Goal: Task Accomplishment & Management: Complete application form

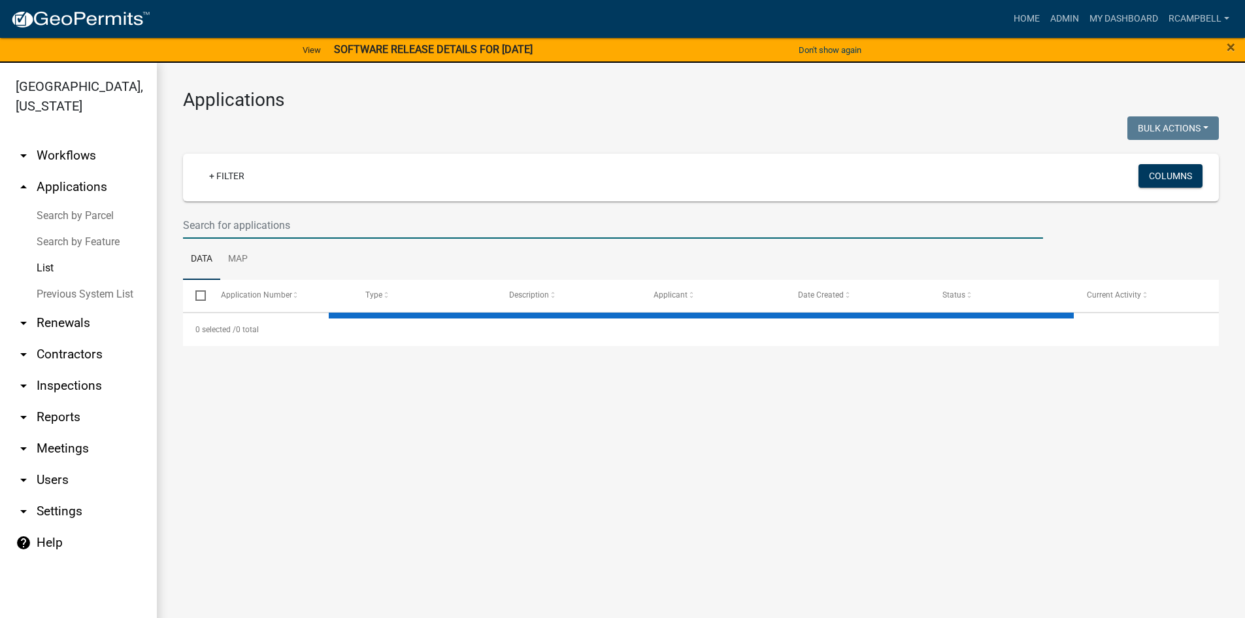
select select "3: 100"
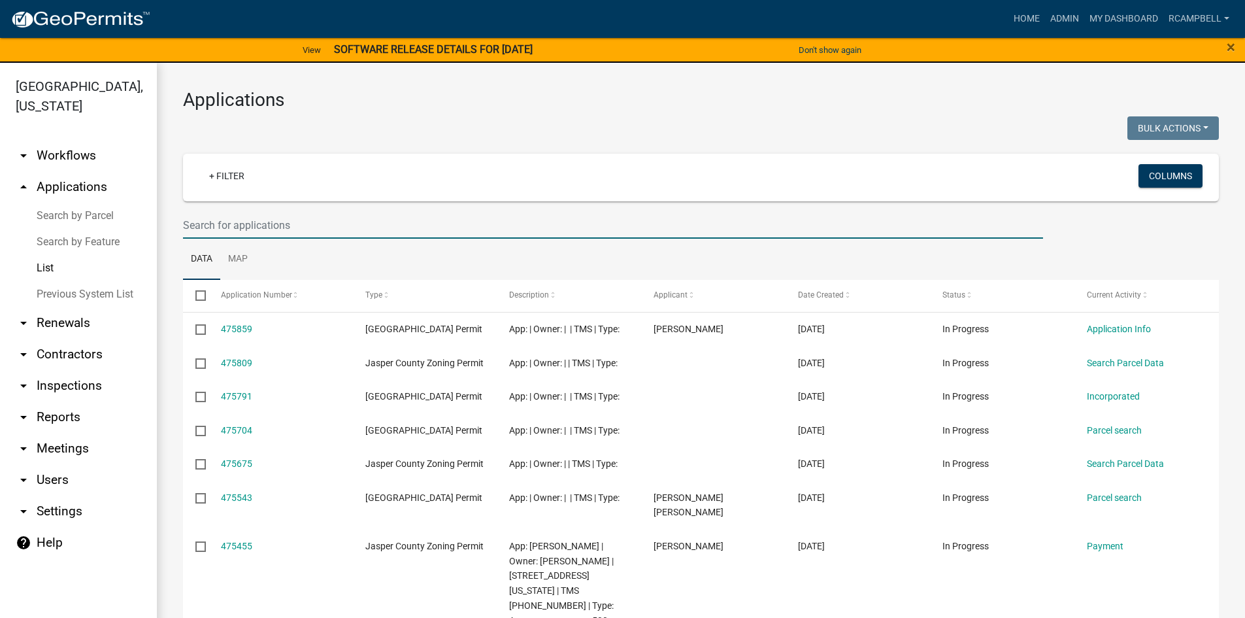
click at [218, 227] on input "text" at bounding box center [613, 225] width 860 height 27
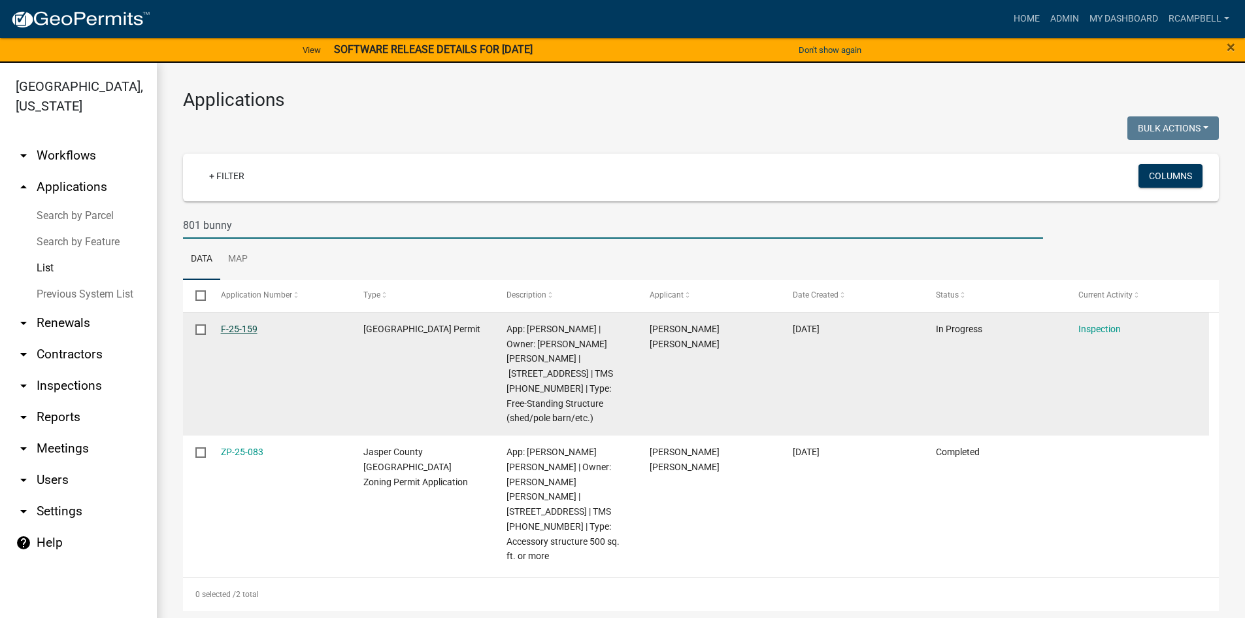
type input "801 bunny"
click at [231, 324] on link "F-25-159" at bounding box center [239, 329] width 37 height 10
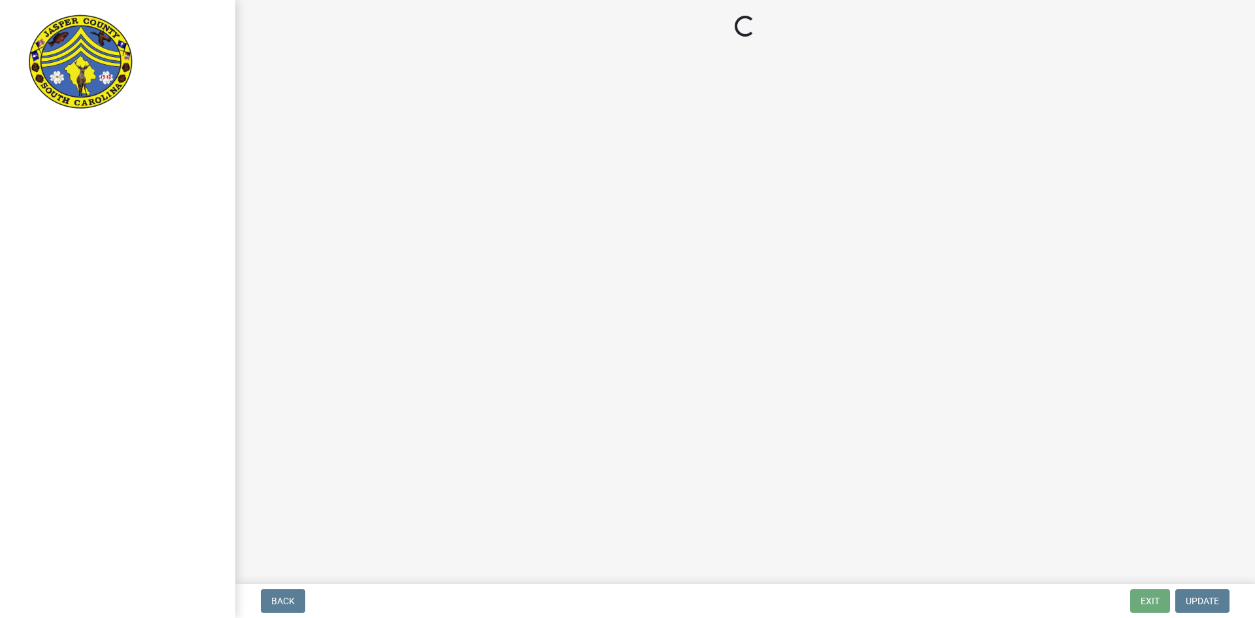
select select "2d9ba1e5-2fdd-4b15-98d0-073dcbeb5880"
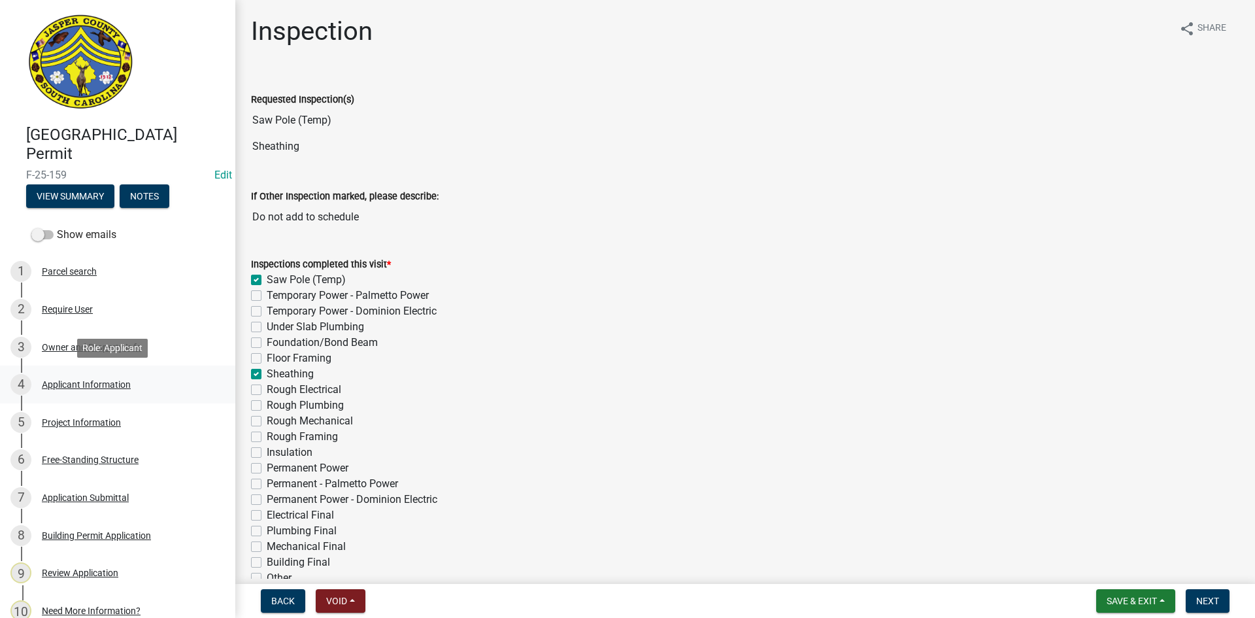
click at [66, 382] on div "Applicant Information" at bounding box center [86, 384] width 89 height 9
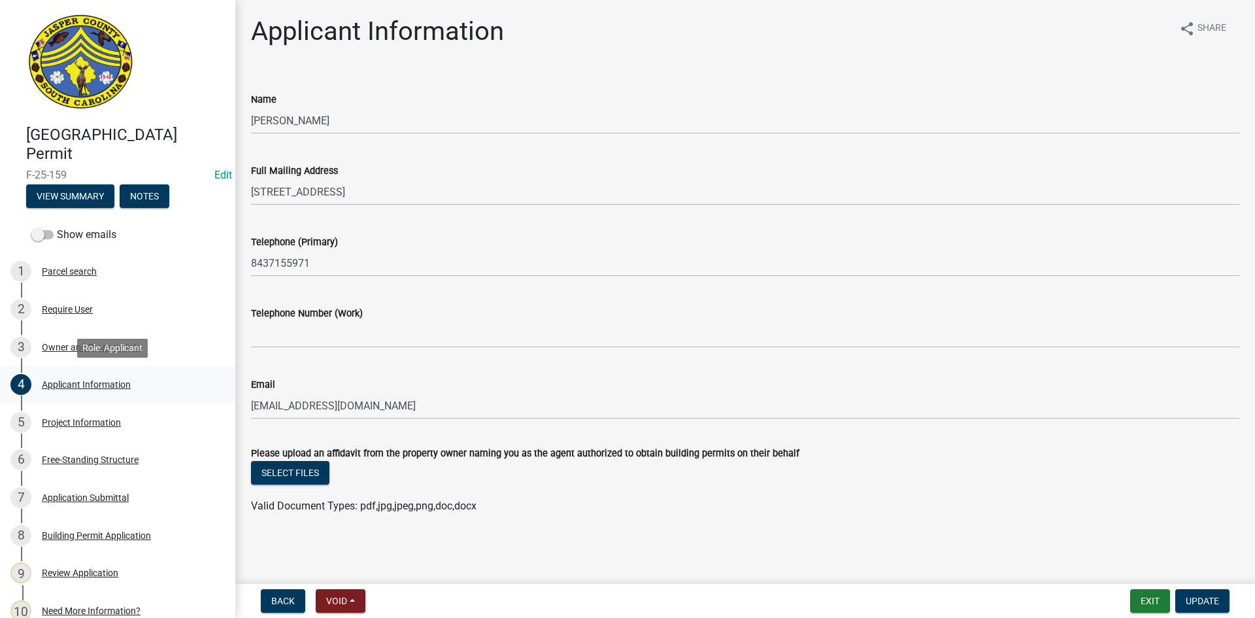
click at [95, 380] on div "Applicant Information" at bounding box center [86, 384] width 89 height 9
click at [95, 425] on div "Project Information" at bounding box center [81, 422] width 79 height 9
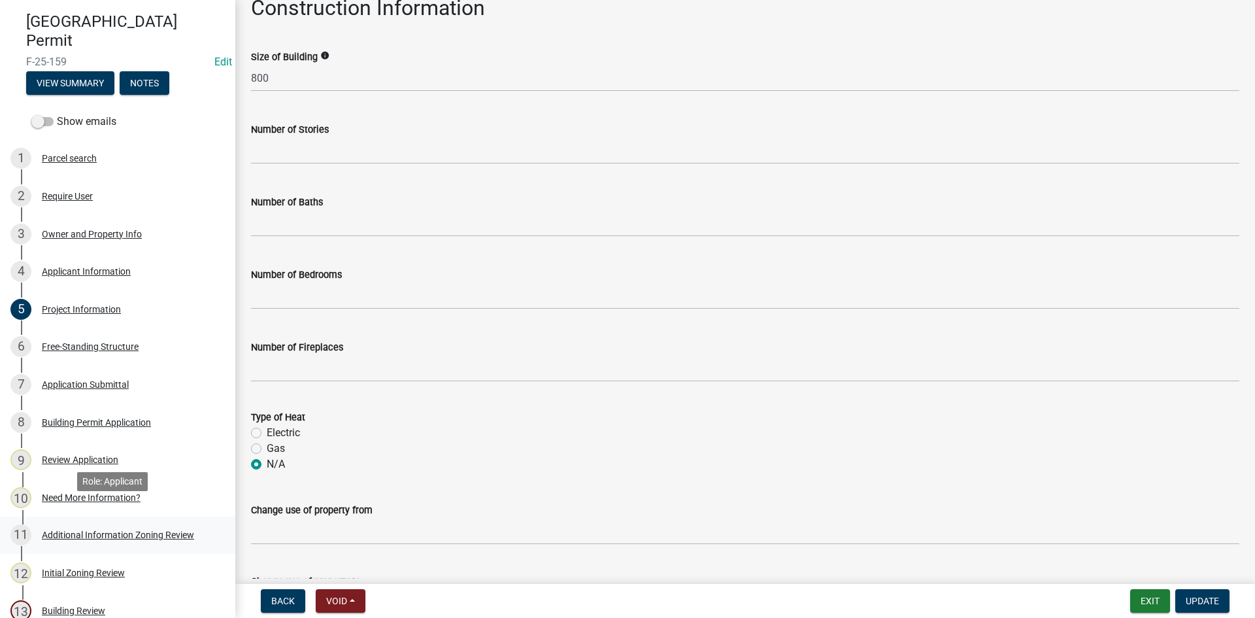
scroll to position [131, 0]
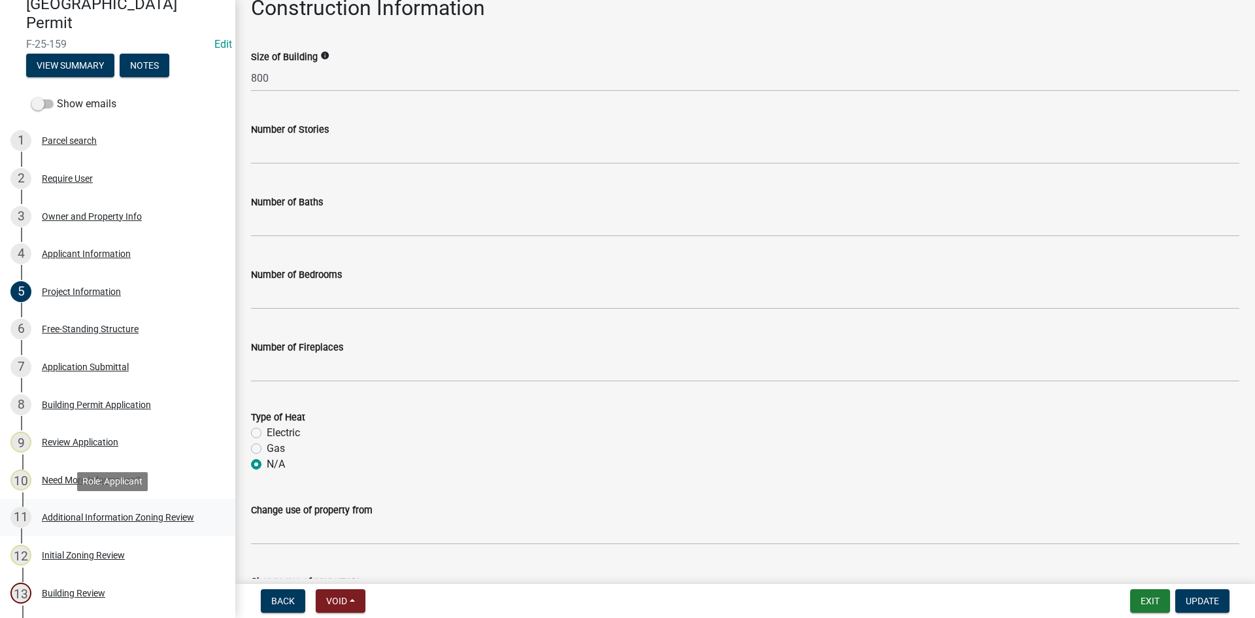
click at [80, 511] on div "11 Additional Information Zoning Review" at bounding box center [112, 517] width 204 height 21
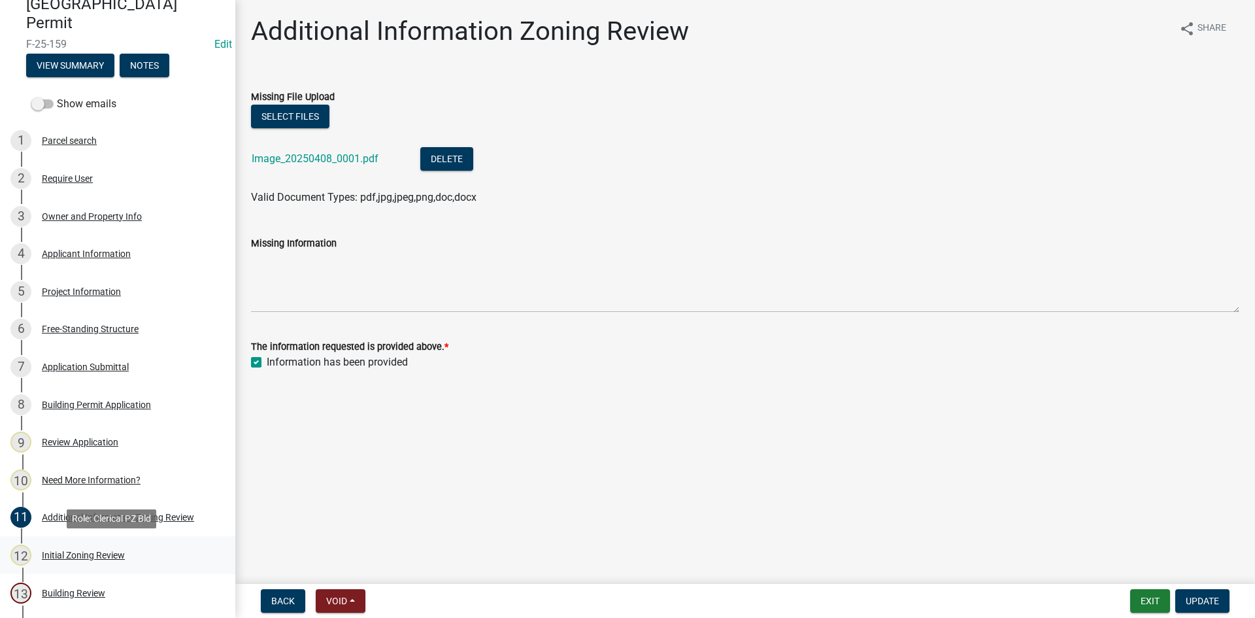
click at [65, 548] on div "12 Initial Zoning Review" at bounding box center [112, 554] width 204 height 21
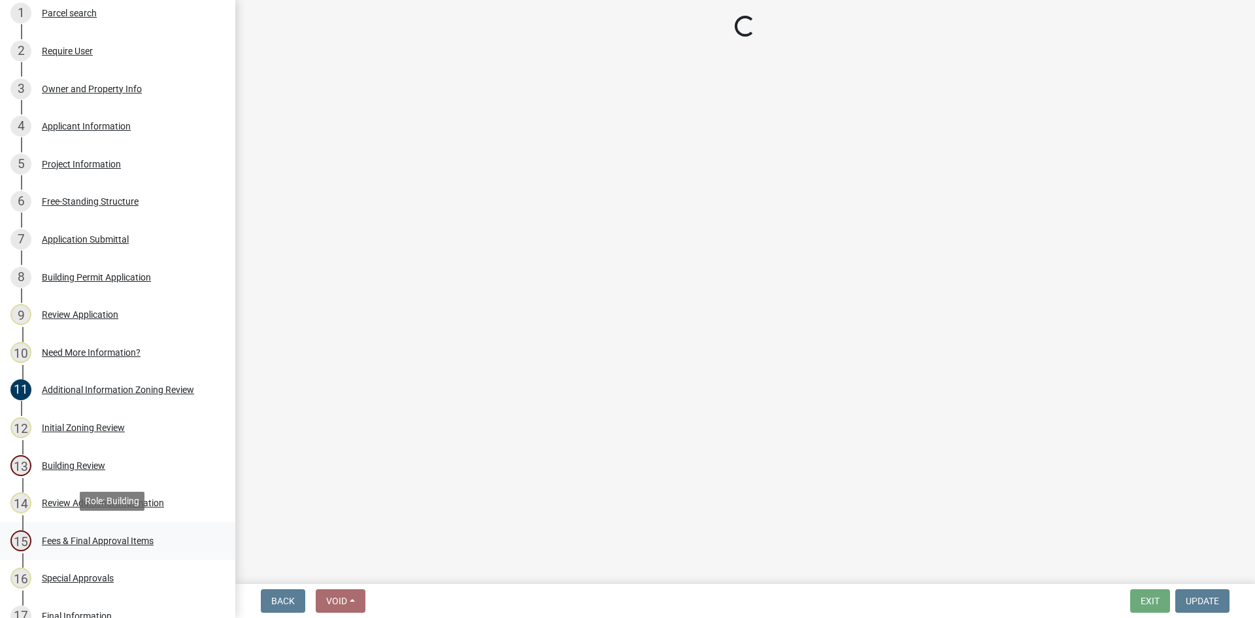
scroll to position [261, 0]
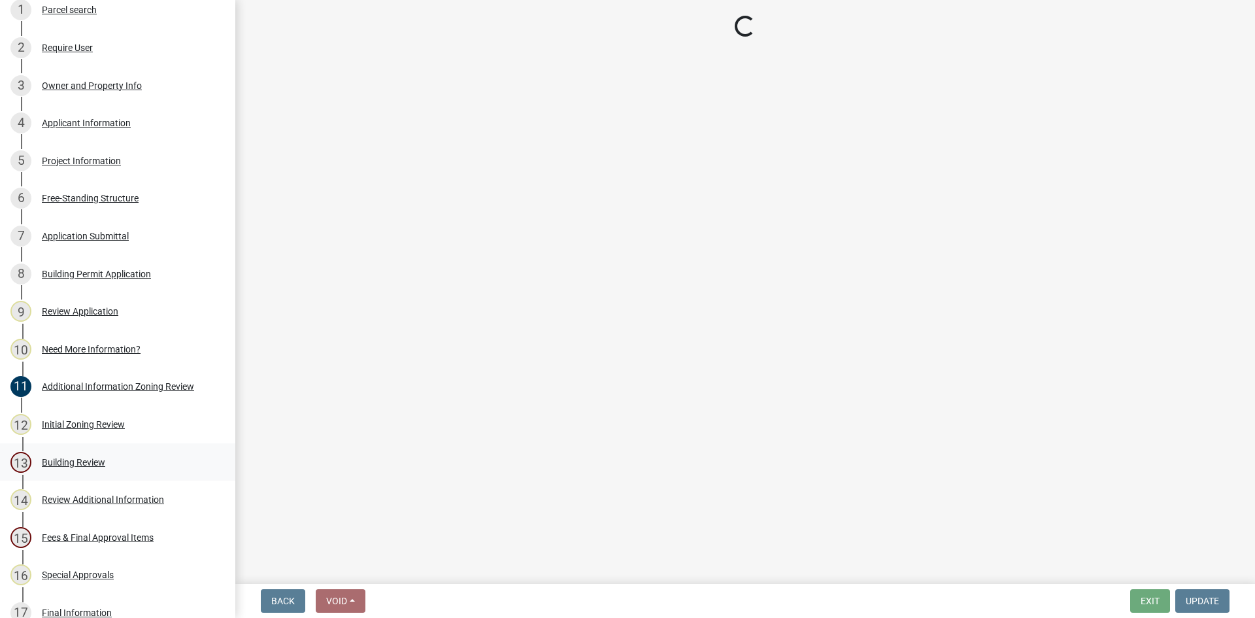
click at [71, 463] on div "Building Review" at bounding box center [73, 462] width 63 height 9
select select "61611ad6-14f2-499c-805c-58607f11e2fc"
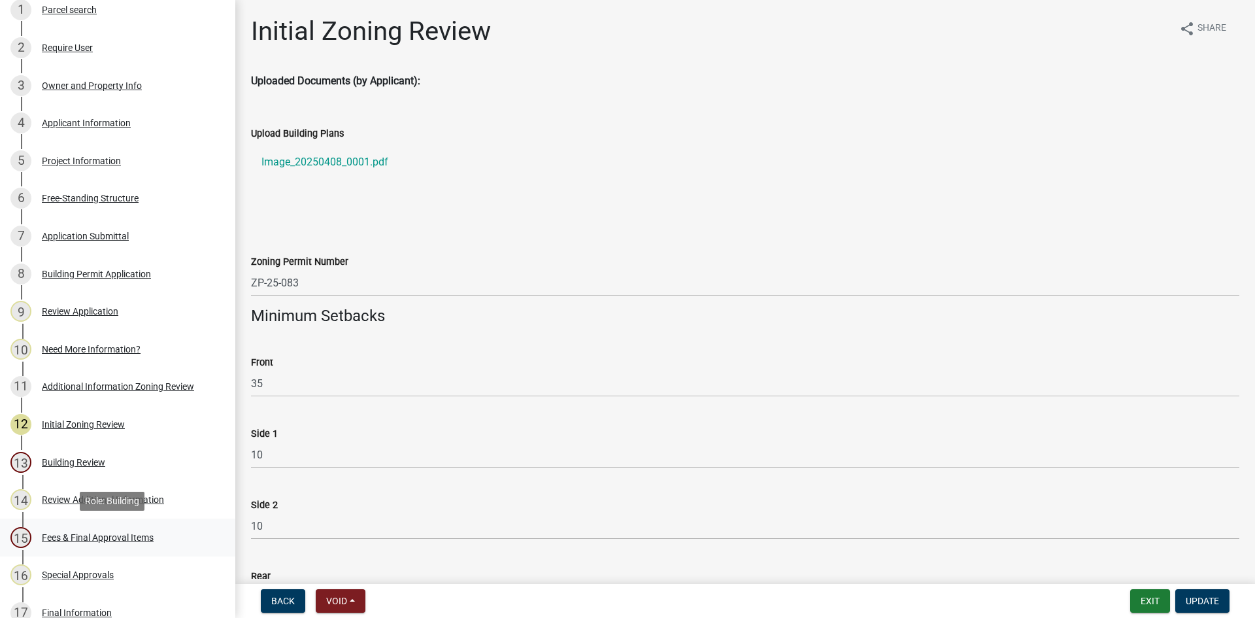
click at [68, 546] on div "15 Fees & Final Approval Items" at bounding box center [112, 537] width 204 height 21
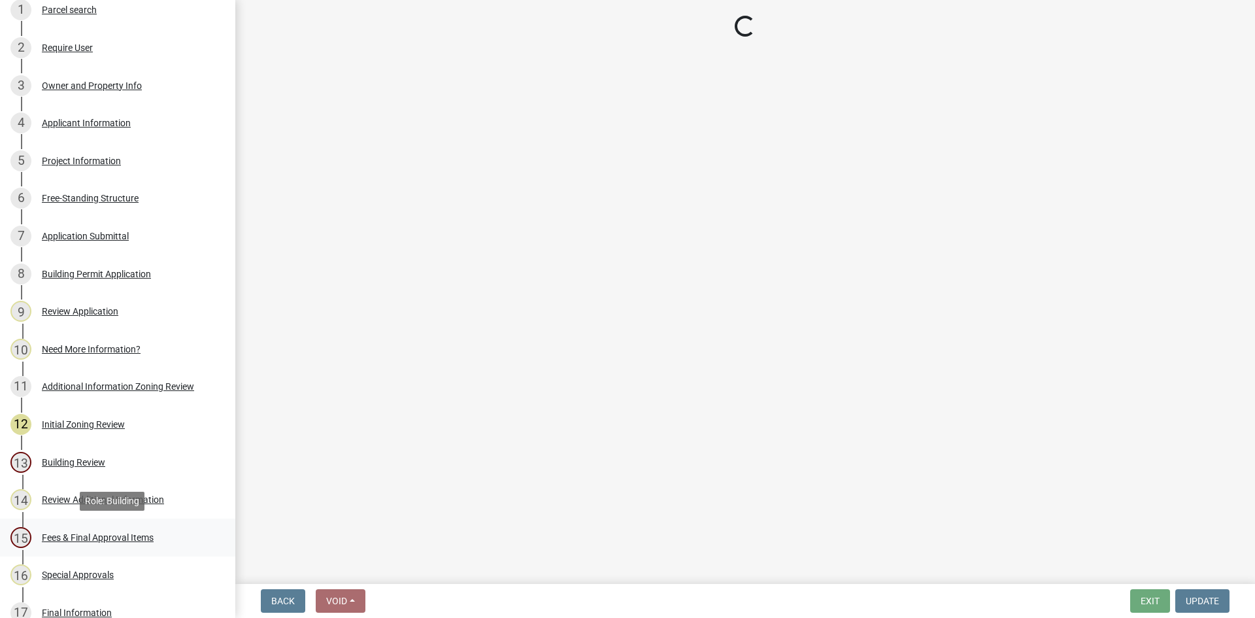
select select "5377c7cd-ae48-4ed2-bc38-366ad0c69dab"
select select "4c393964-ae5e-4116-aa96-2e826f670541"
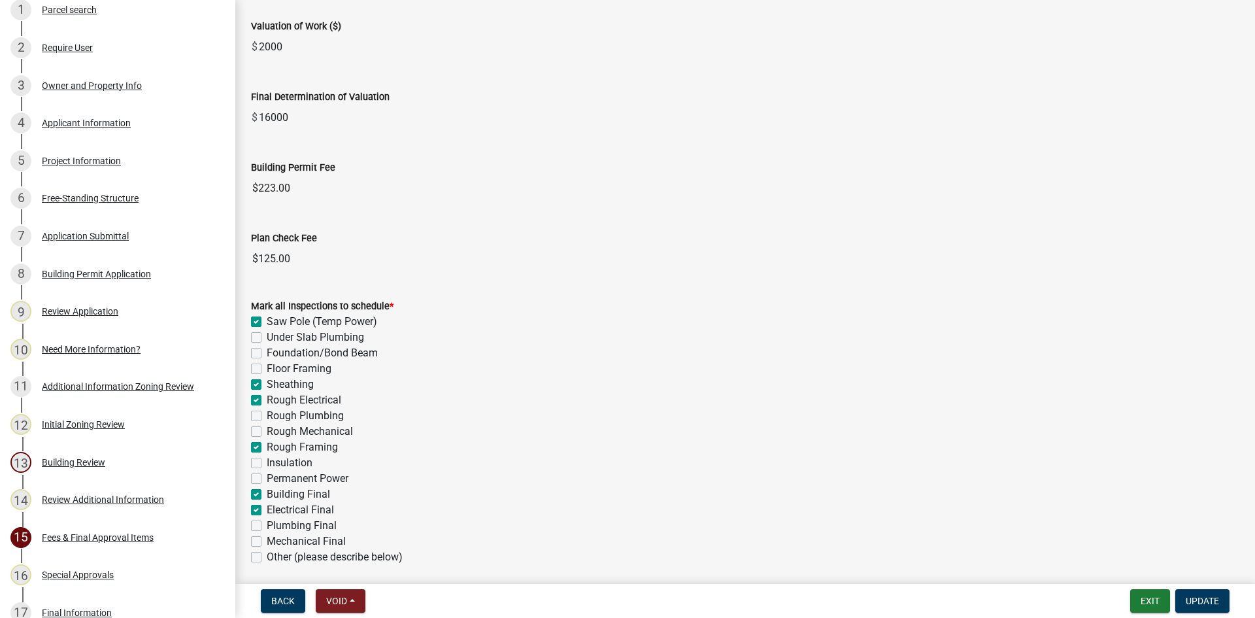
scroll to position [133, 0]
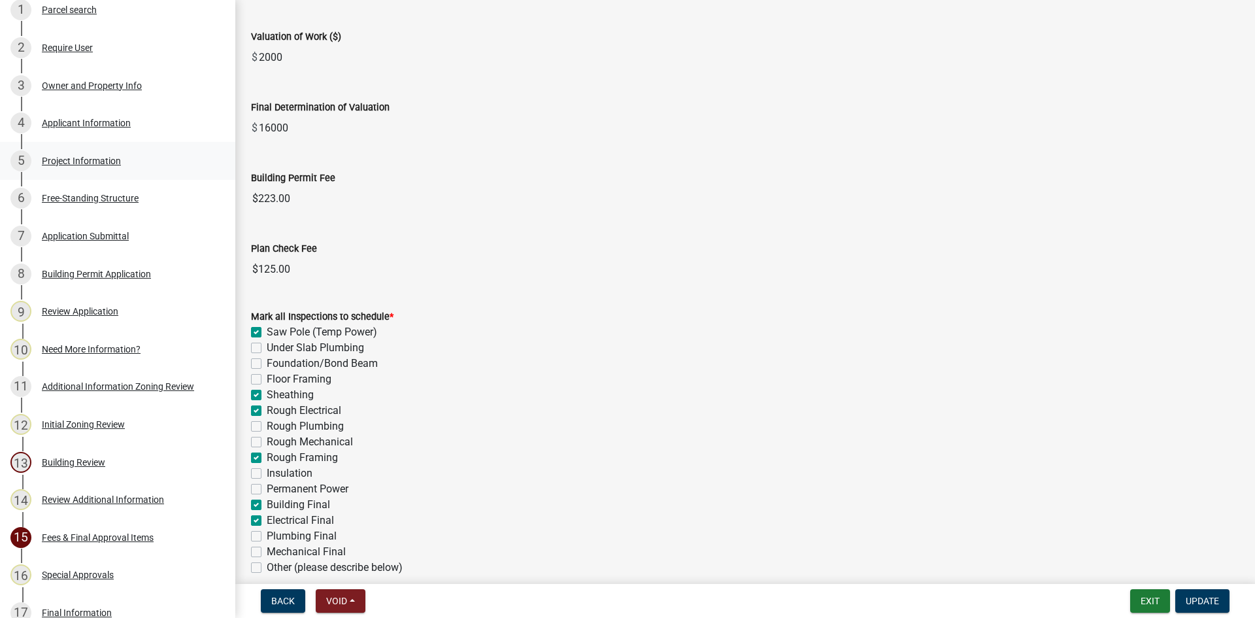
click at [54, 163] on div "Project Information" at bounding box center [81, 160] width 79 height 9
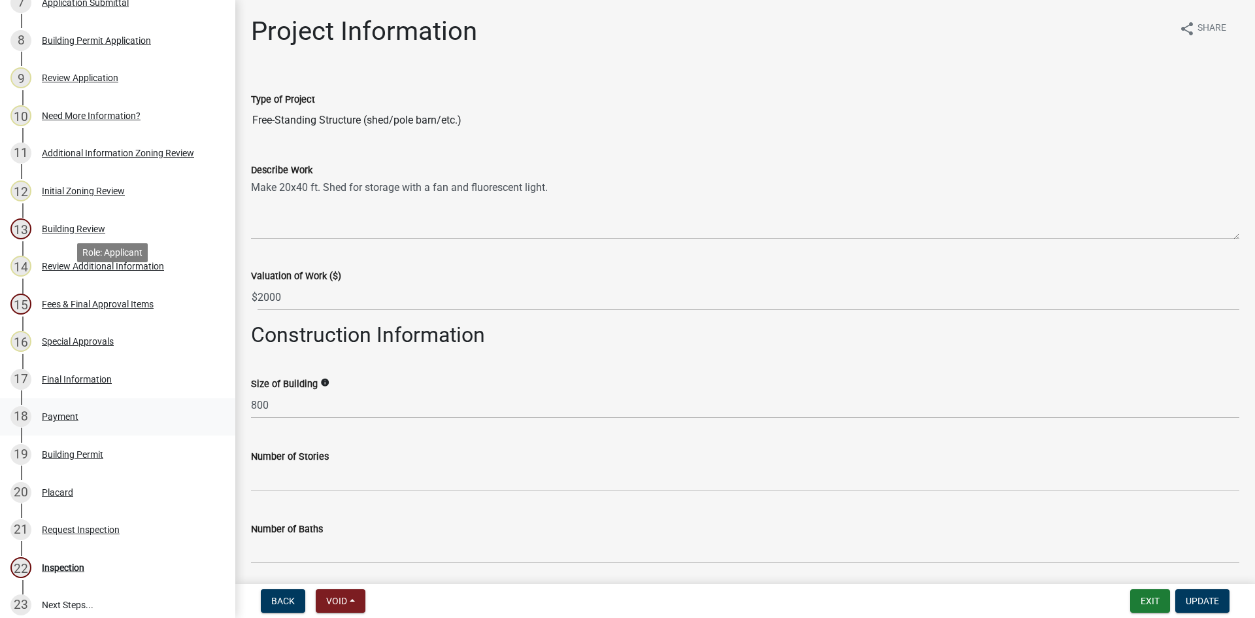
scroll to position [652, 0]
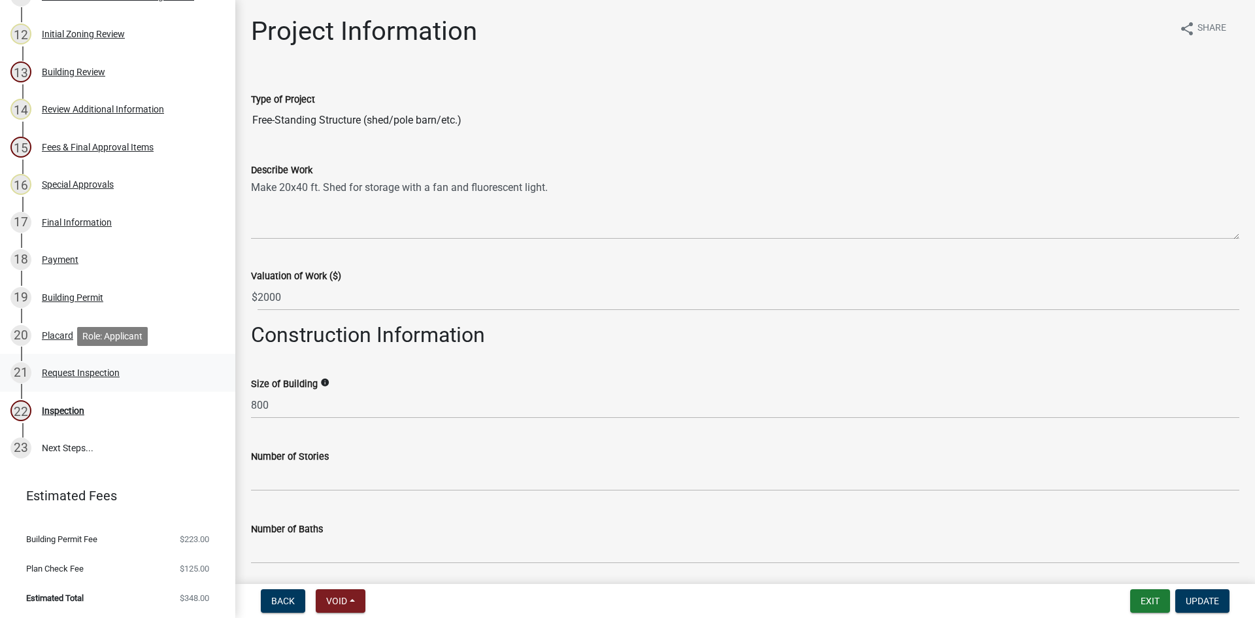
click at [64, 369] on div "Request Inspection" at bounding box center [81, 372] width 78 height 9
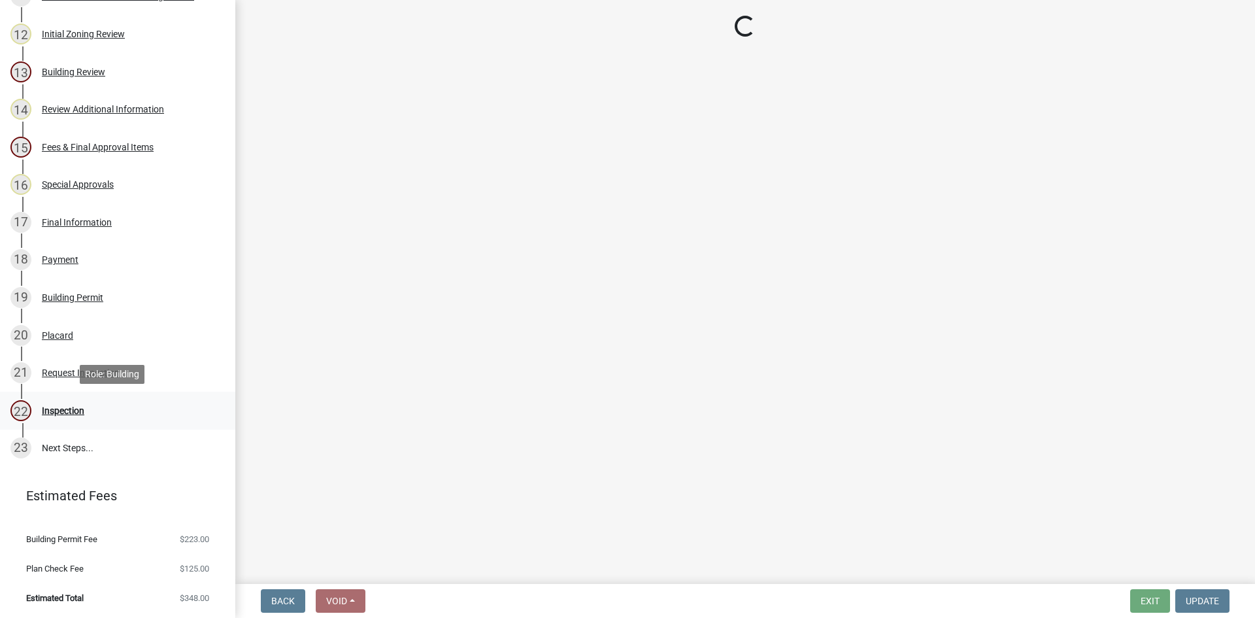
click at [71, 410] on div "Inspection" at bounding box center [63, 410] width 42 height 9
select select "2d9ba1e5-2fdd-4b15-98d0-073dcbeb5880"
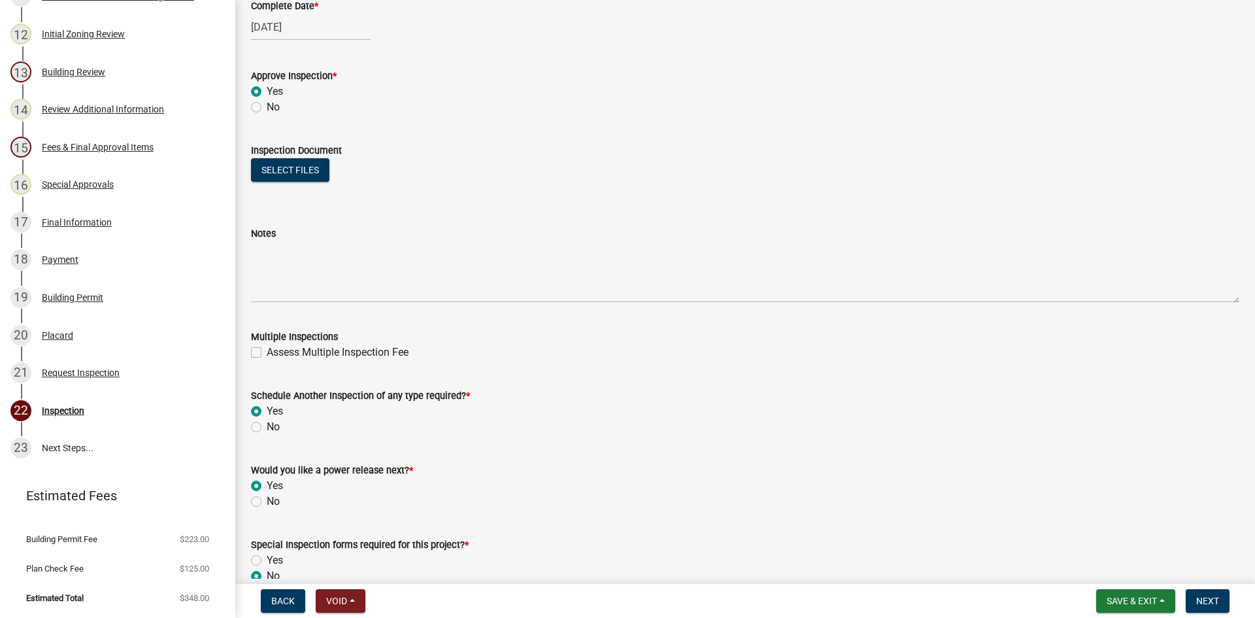
scroll to position [845, 0]
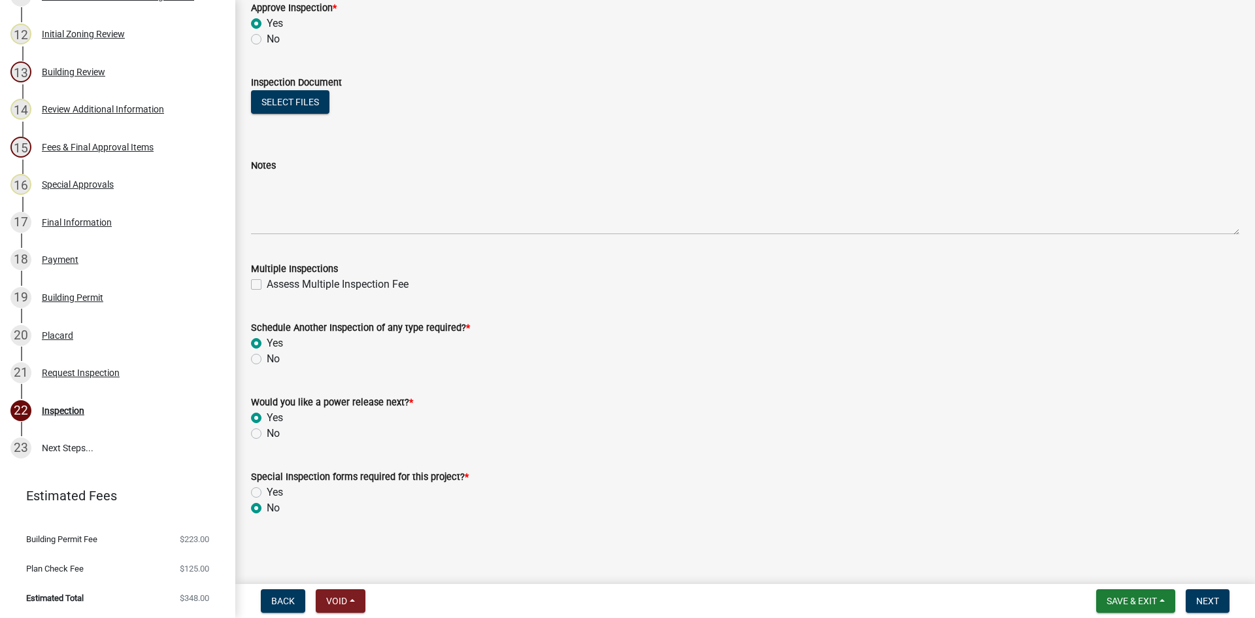
click at [267, 284] on label "Assess Multiple Inspection Fee" at bounding box center [338, 284] width 142 height 16
click at [267, 284] on input "Assess Multiple Inspection Fee" at bounding box center [271, 280] width 8 height 8
checkbox input "true"
click at [1207, 597] on span "Next" at bounding box center [1207, 600] width 23 height 10
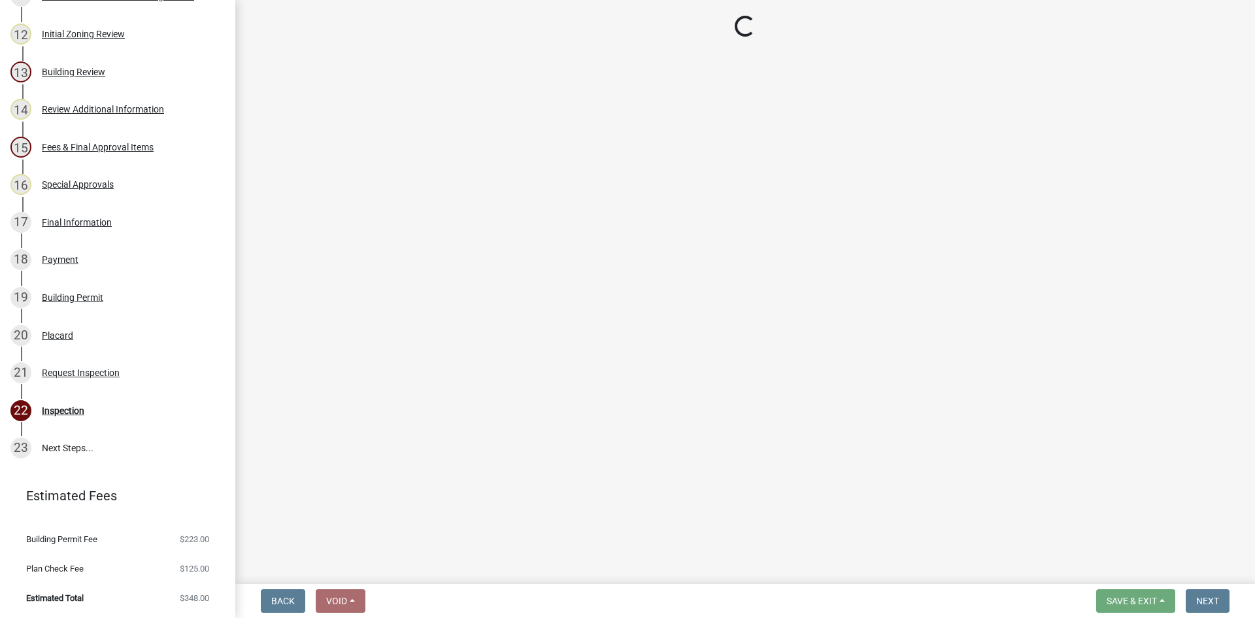
scroll to position [689, 0]
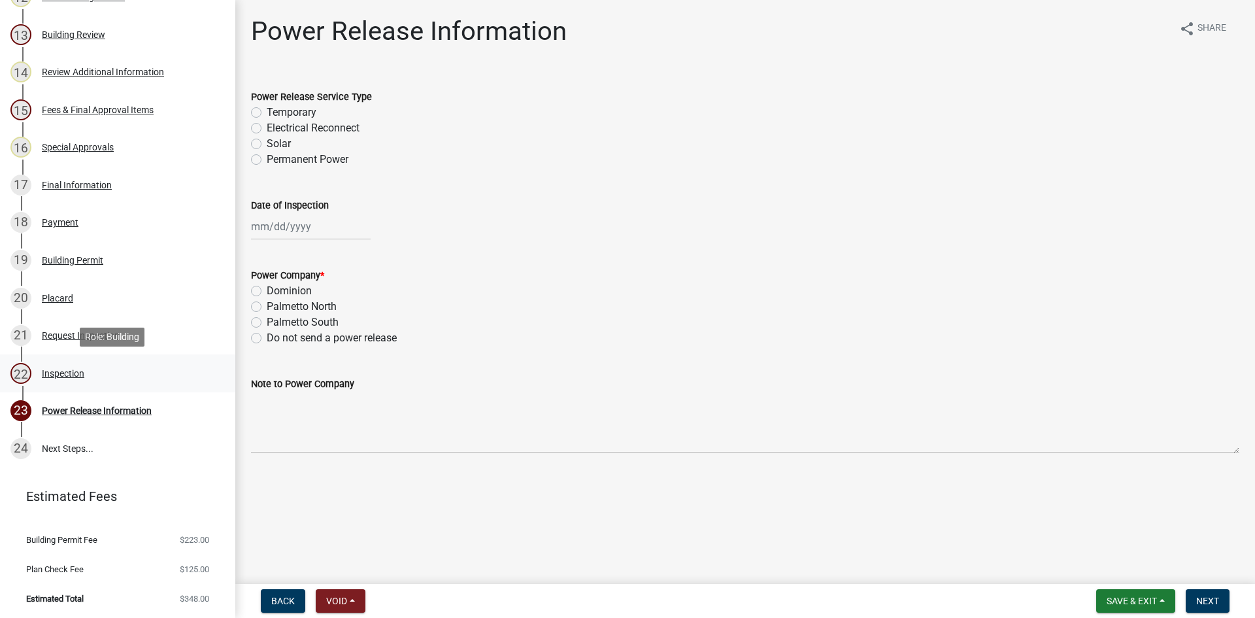
click at [54, 369] on div "Inspection" at bounding box center [63, 373] width 42 height 9
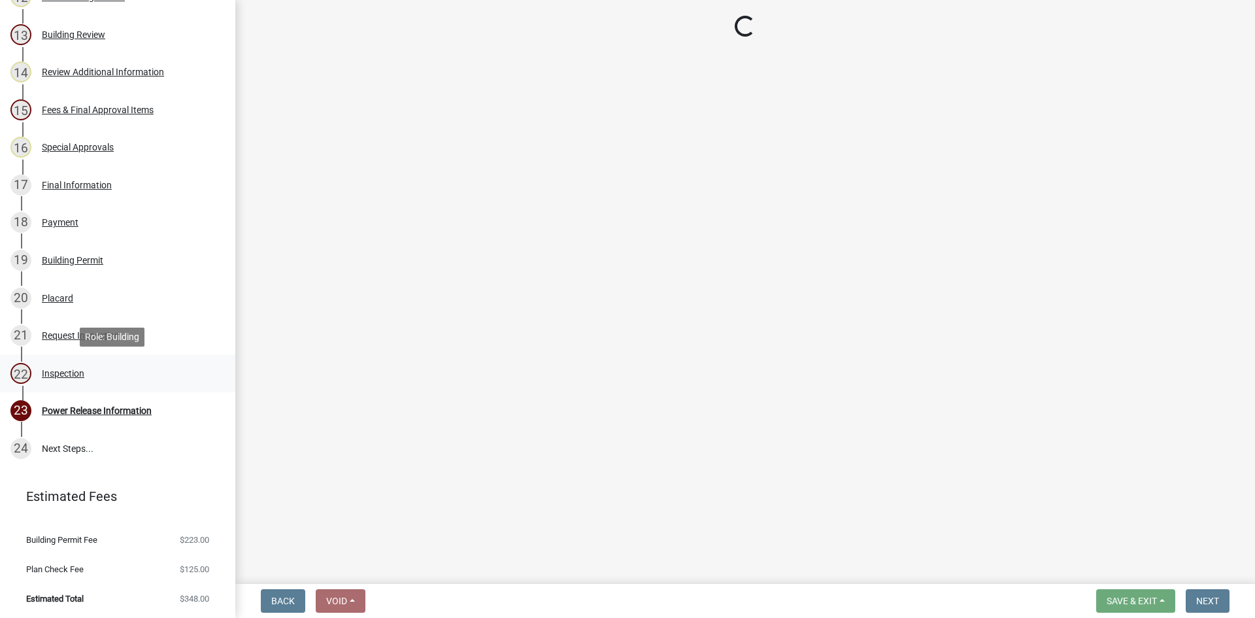
select select "2d9ba1e5-2fdd-4b15-98d0-073dcbeb5880"
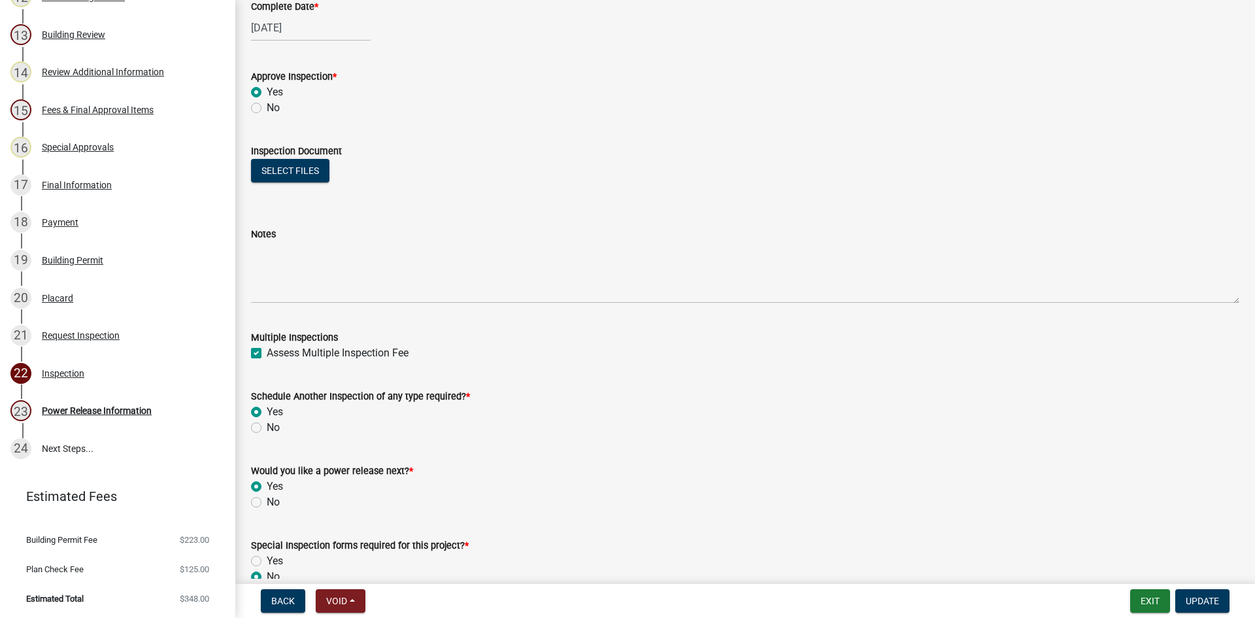
scroll to position [784, 0]
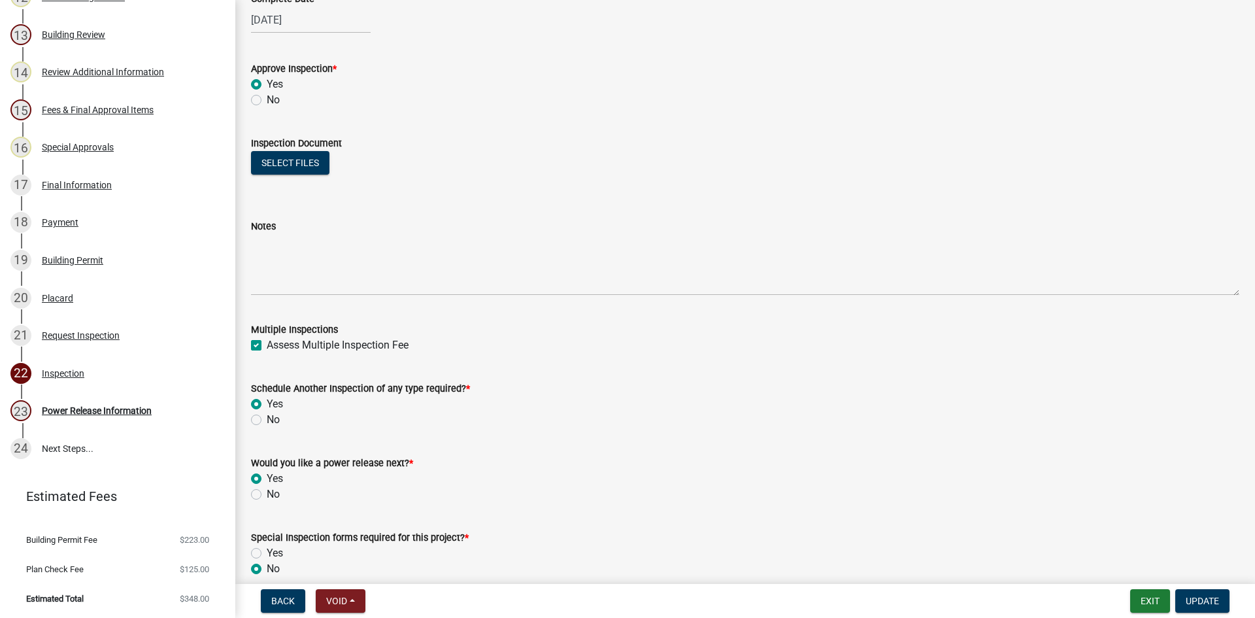
click at [267, 493] on label "No" at bounding box center [273, 494] width 13 height 16
click at [267, 493] on input "No" at bounding box center [271, 490] width 8 height 8
radio input "true"
click at [1209, 606] on span "Update" at bounding box center [1202, 600] width 33 height 10
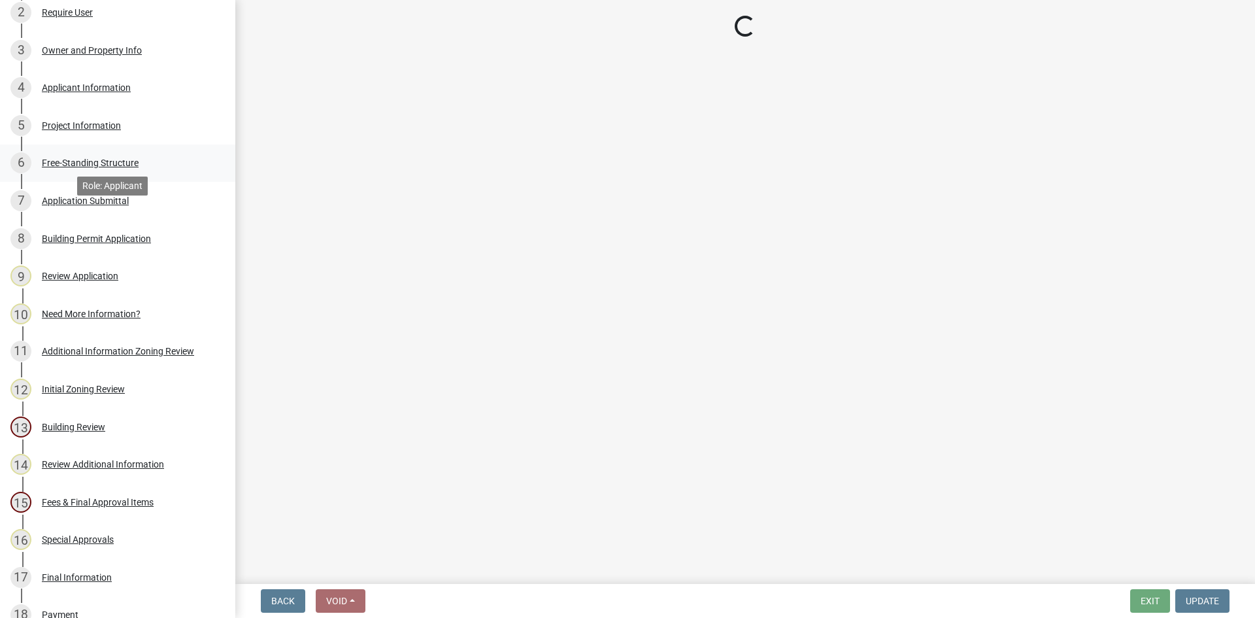
scroll to position [0, 0]
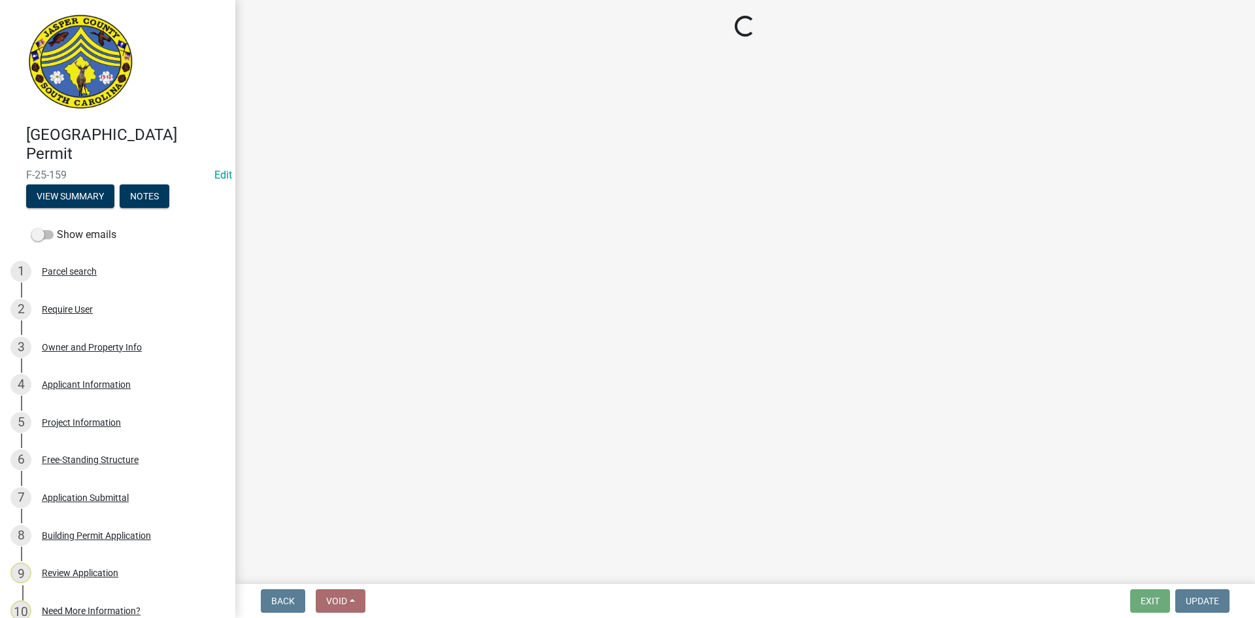
click at [67, 176] on span "F-25-159" at bounding box center [117, 175] width 183 height 12
drag, startPoint x: 66, startPoint y: 172, endPoint x: 22, endPoint y: 168, distance: 44.0
click at [25, 169] on div "Jasper County Building Permit F-25-159 Edit View Summary Notes" at bounding box center [117, 163] width 214 height 96
copy span "F-25-159"
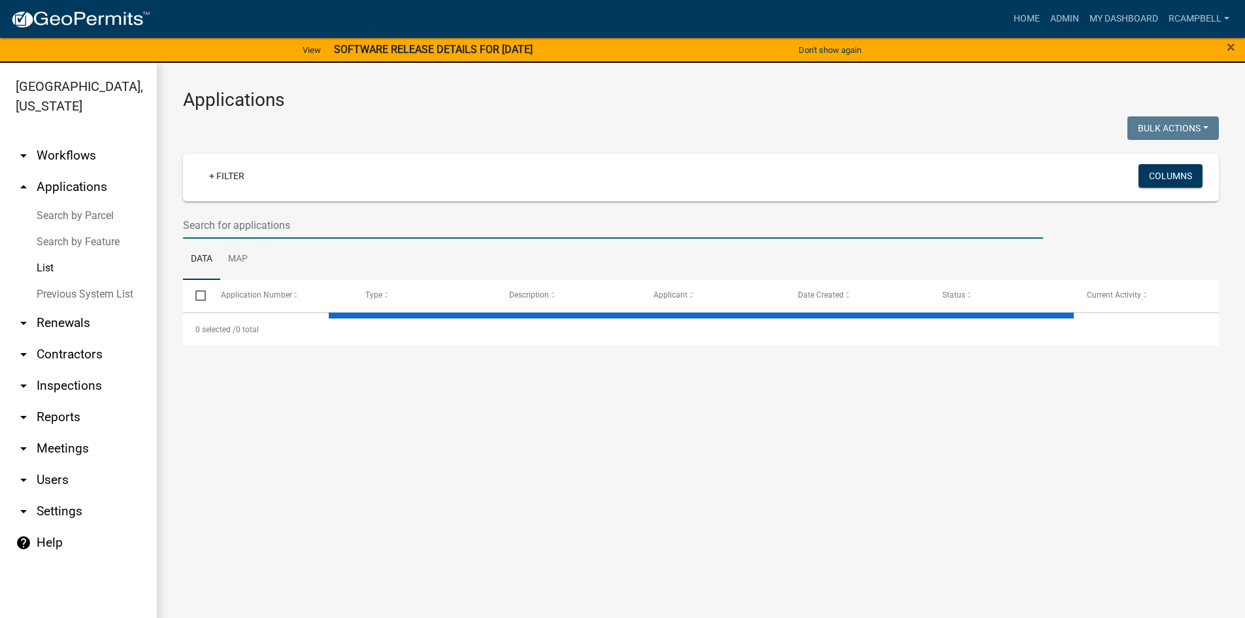
select select "3: 100"
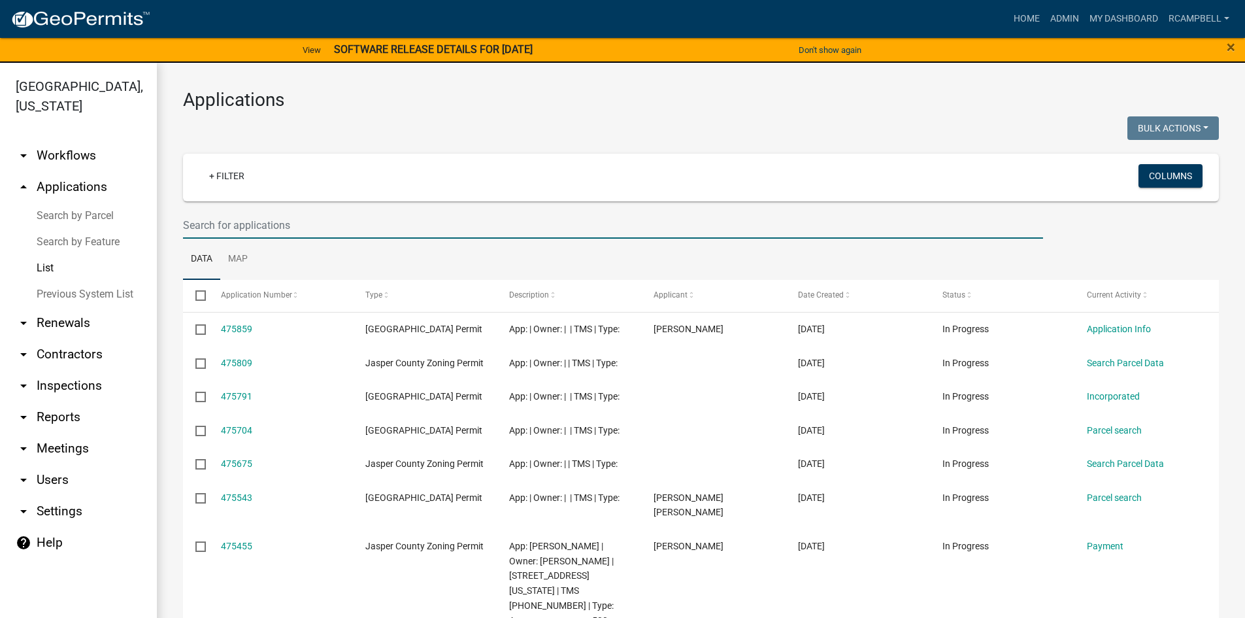
click at [282, 222] on input "text" at bounding box center [613, 225] width 860 height 27
paste input "F-25-159"
type input "F-25-159"
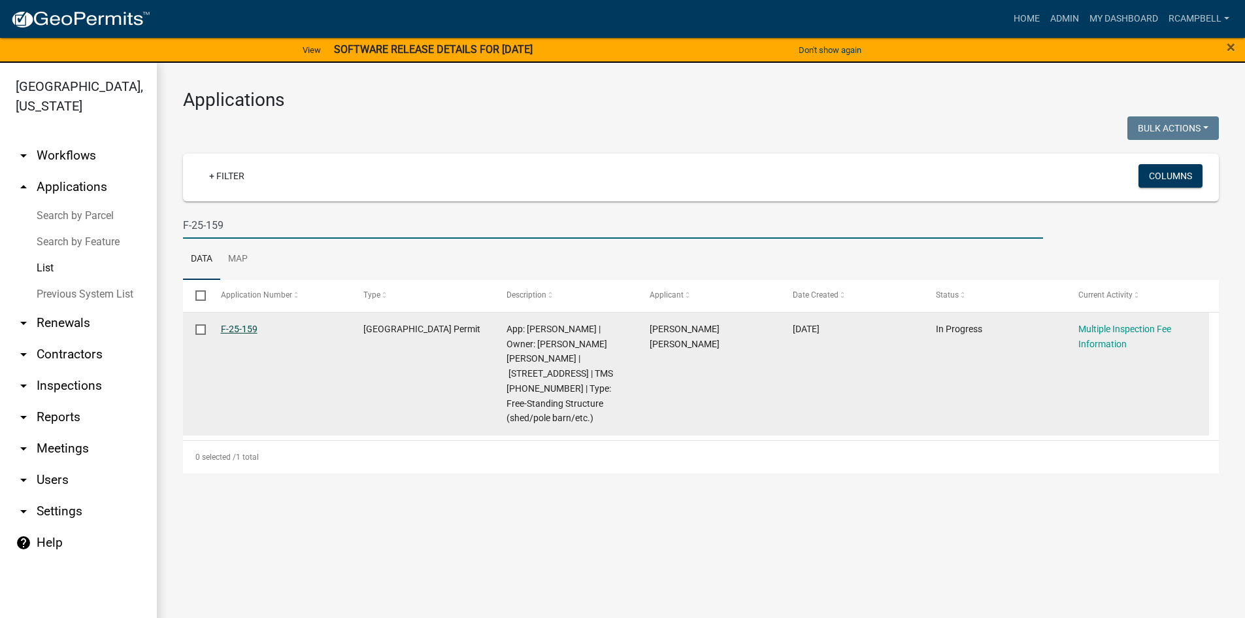
click at [230, 327] on link "F-25-159" at bounding box center [239, 329] width 37 height 10
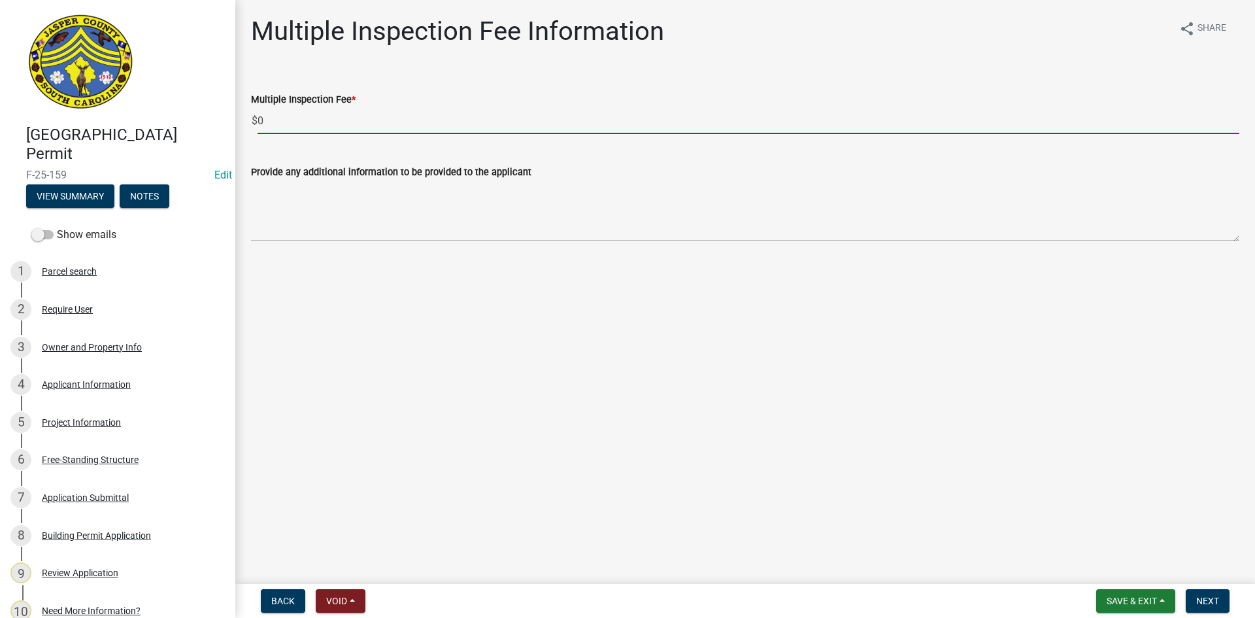
click at [303, 127] on input "0" at bounding box center [749, 120] width 982 height 27
type input "300"
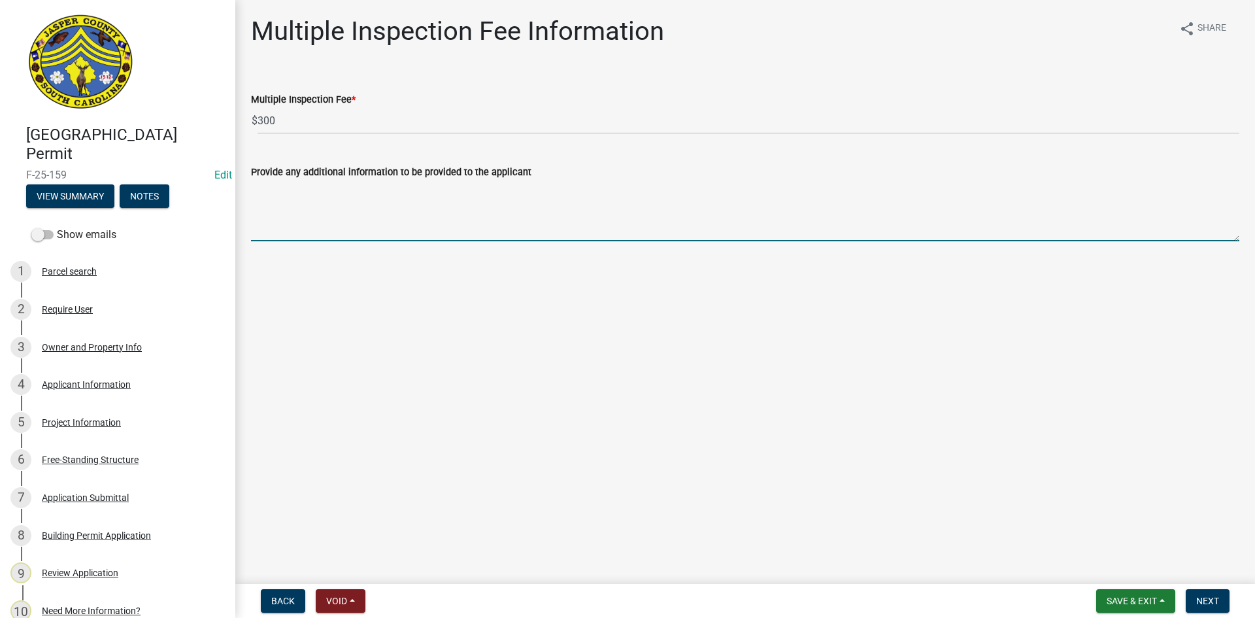
click at [325, 204] on textarea "Provide any additional information to be provided to the applicant" at bounding box center [745, 210] width 988 height 61
click at [358, 188] on textarea "fee for additional sqaure footage" at bounding box center [745, 210] width 988 height 61
click at [346, 187] on textarea "fee for additional sqaure footage" at bounding box center [745, 210] width 988 height 61
type textarea "fee for additional square footage"
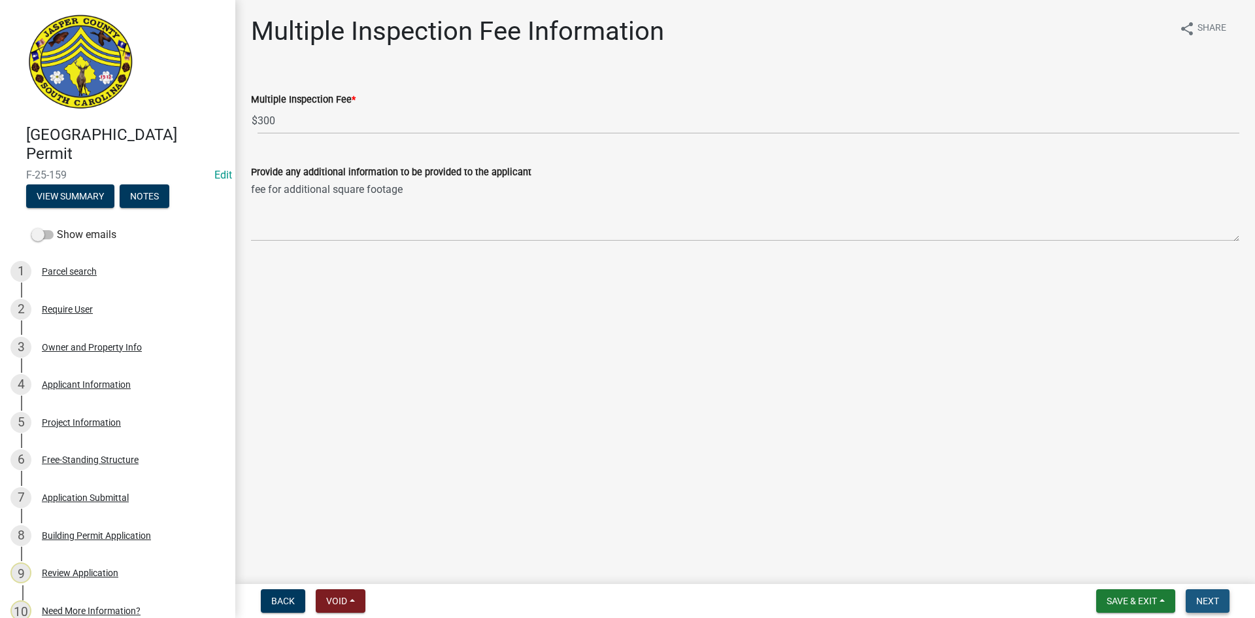
click at [1216, 597] on span "Next" at bounding box center [1207, 600] width 23 height 10
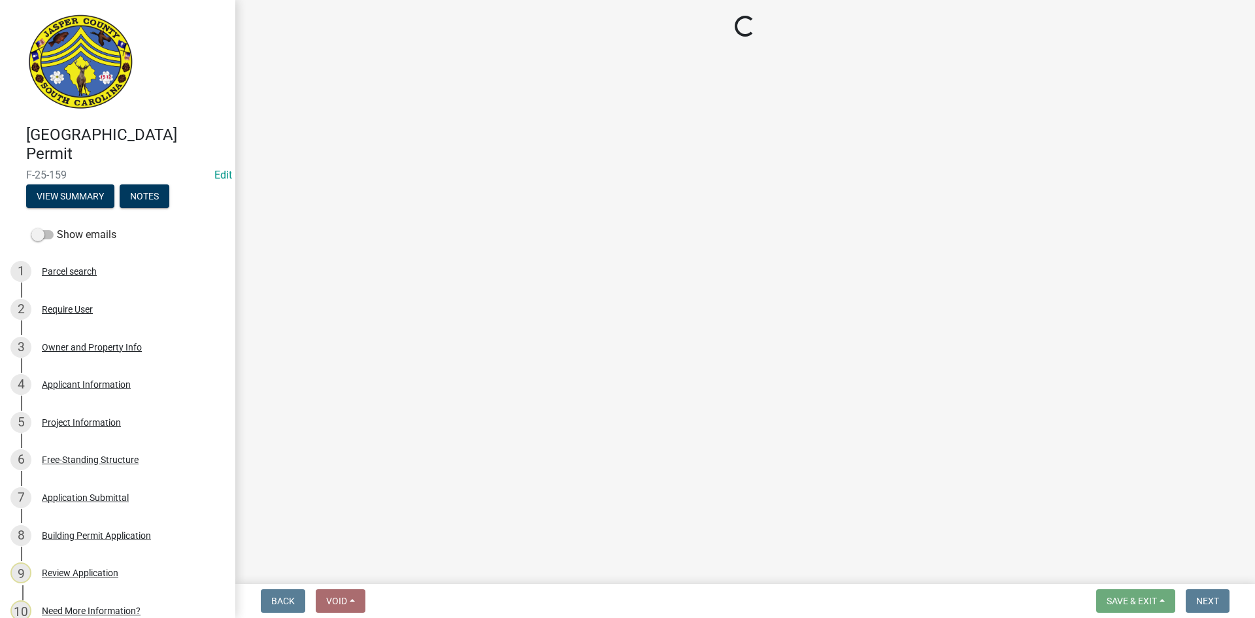
select select "3: 3"
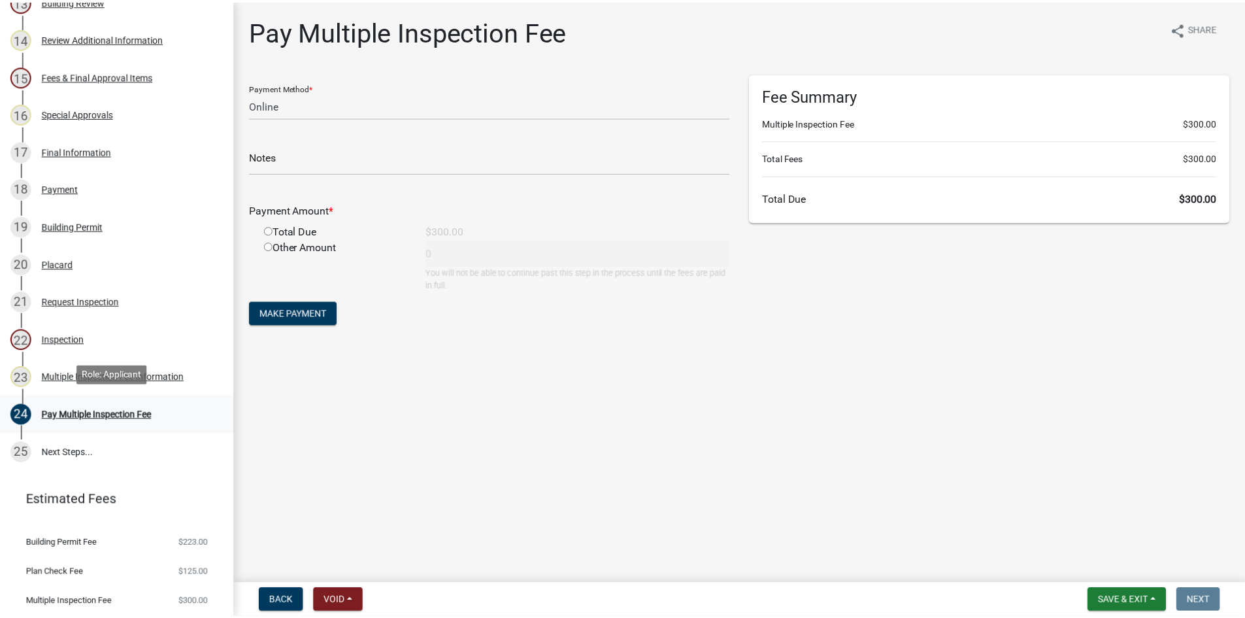
scroll to position [726, 0]
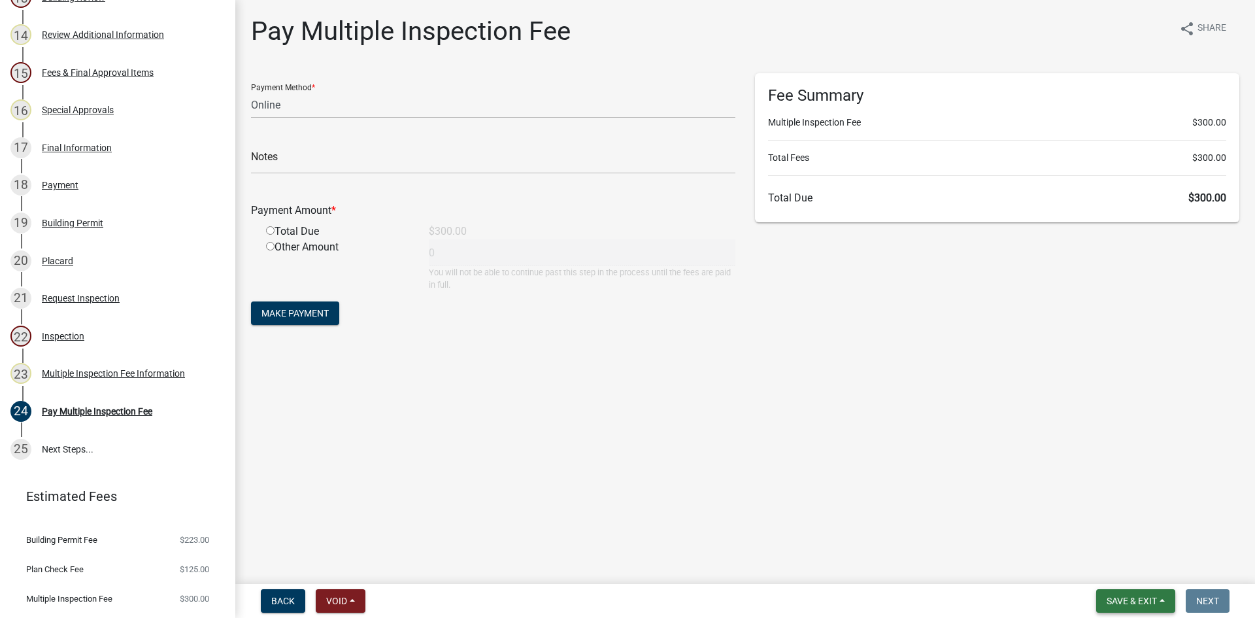
drag, startPoint x: 1118, startPoint y: 601, endPoint x: 1109, endPoint y: 600, distance: 8.5
click at [1116, 600] on span "Save & Exit" at bounding box center [1132, 600] width 50 height 10
click at [1097, 570] on button "Save & Exit" at bounding box center [1123, 566] width 105 height 31
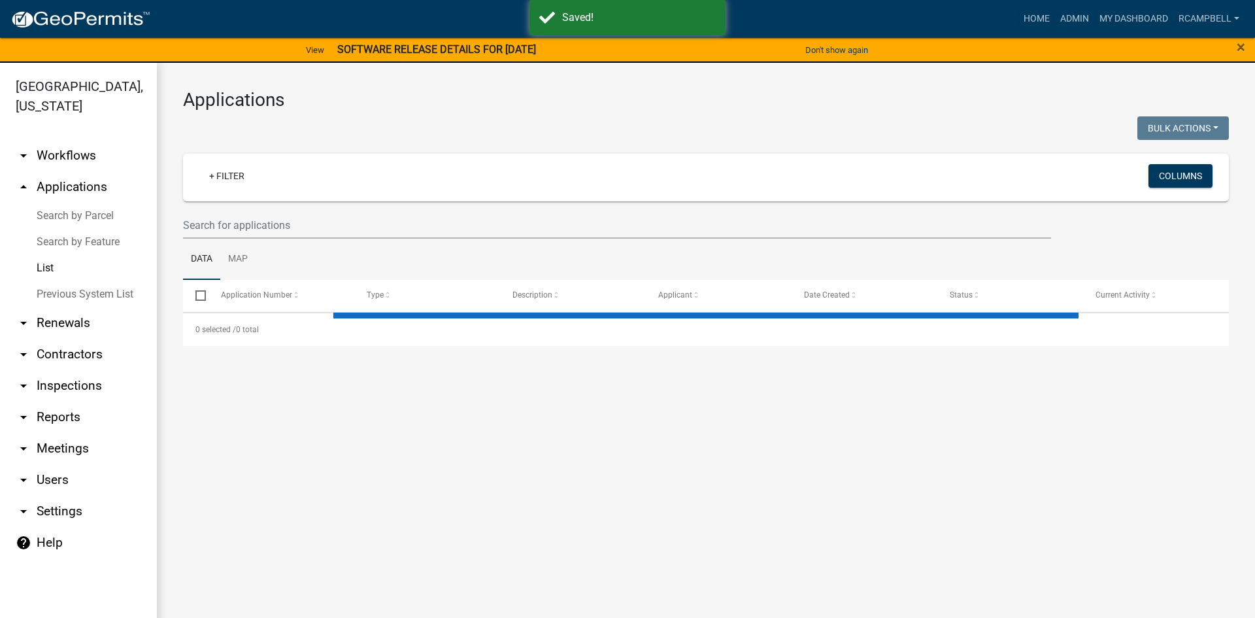
select select "3: 100"
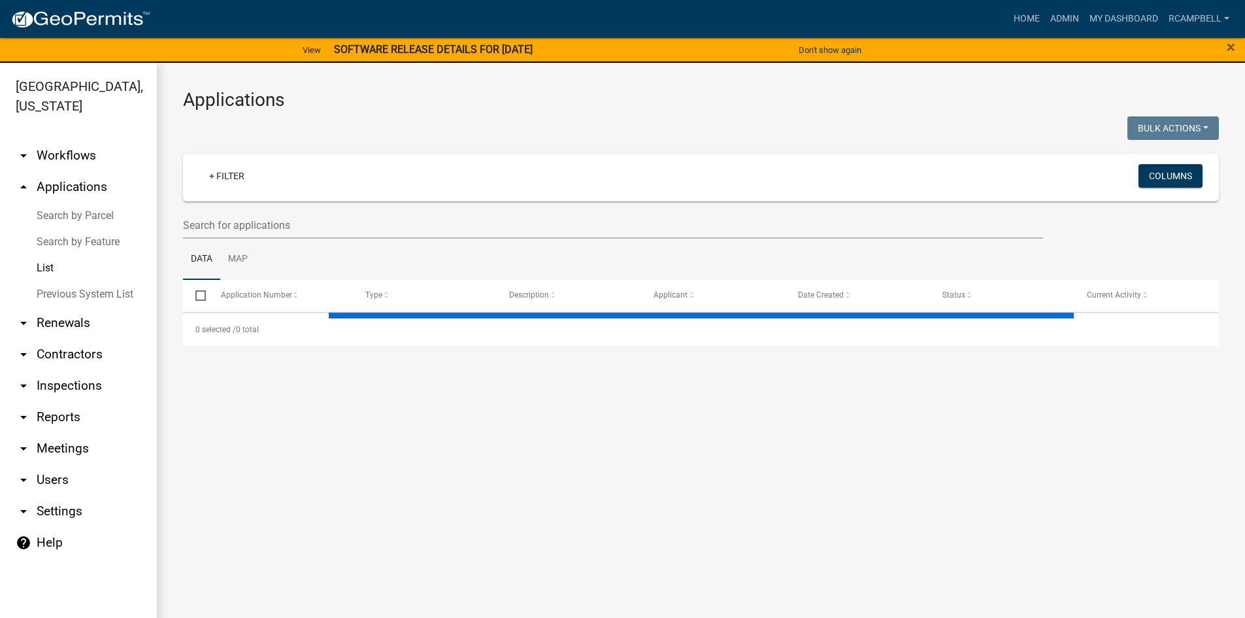
select select "3: 100"
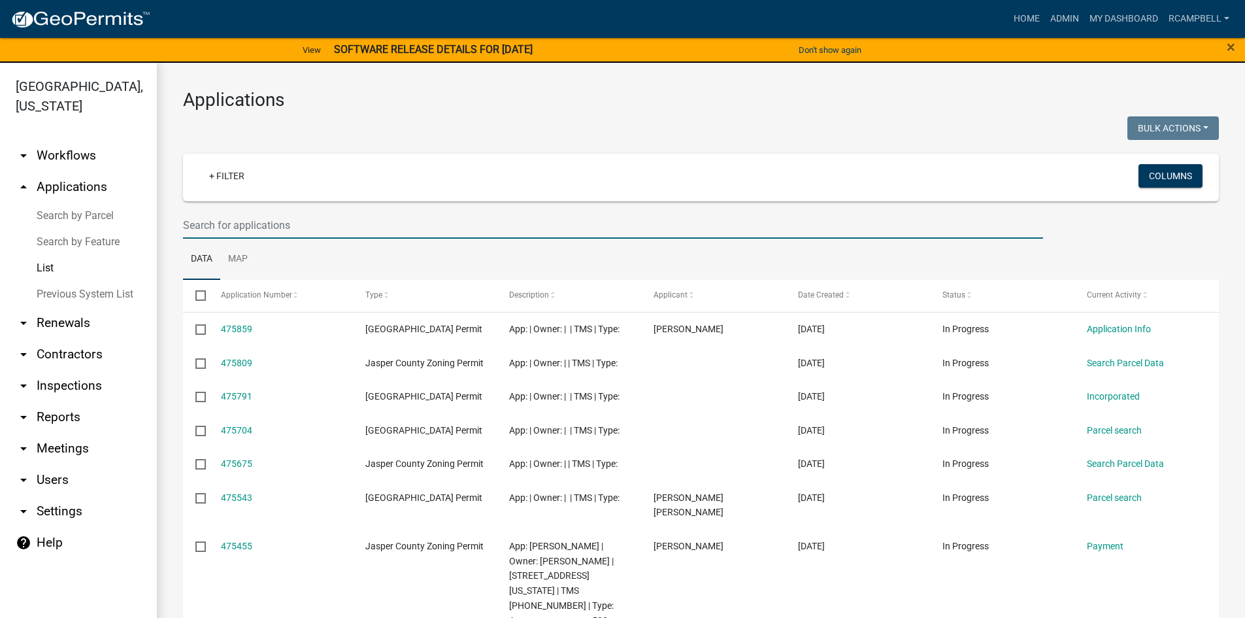
click at [245, 227] on input "text" at bounding box center [613, 225] width 860 height 27
type input "259569"
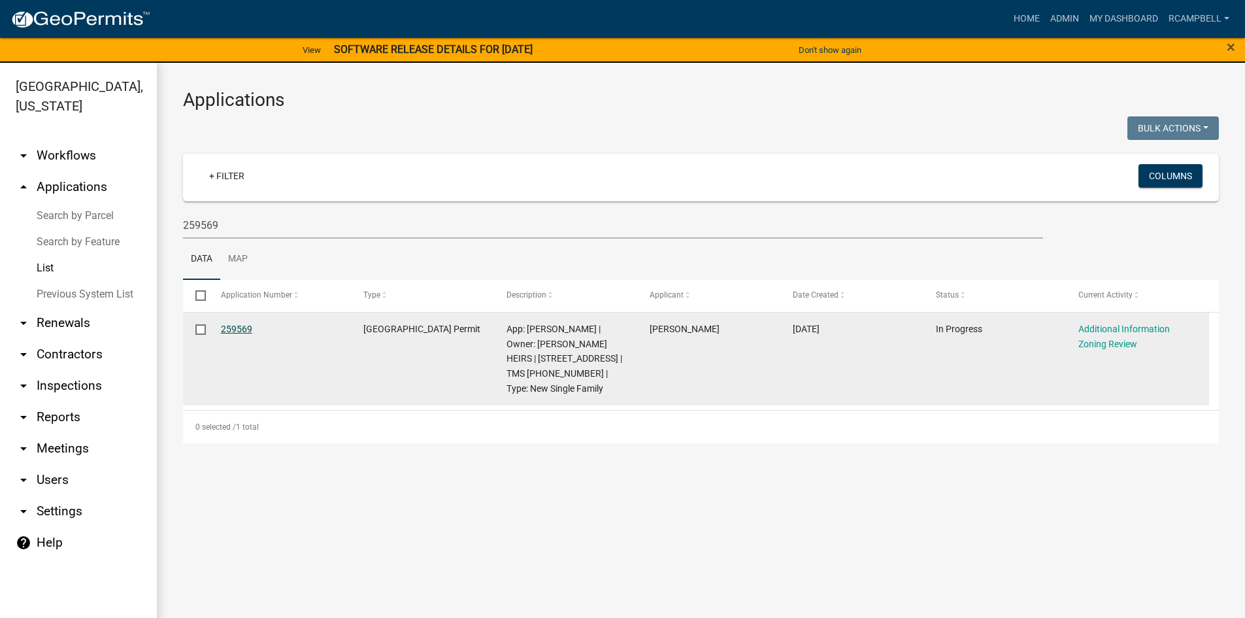
click at [238, 333] on link "259569" at bounding box center [236, 329] width 31 height 10
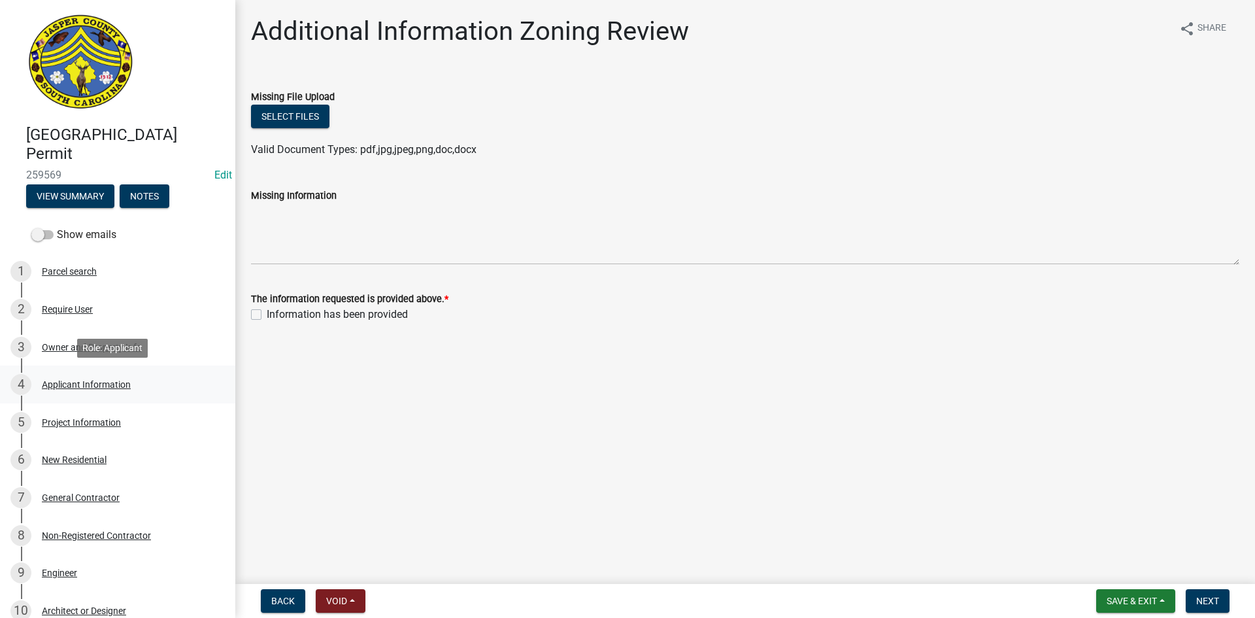
click at [67, 380] on div "Applicant Information" at bounding box center [86, 384] width 89 height 9
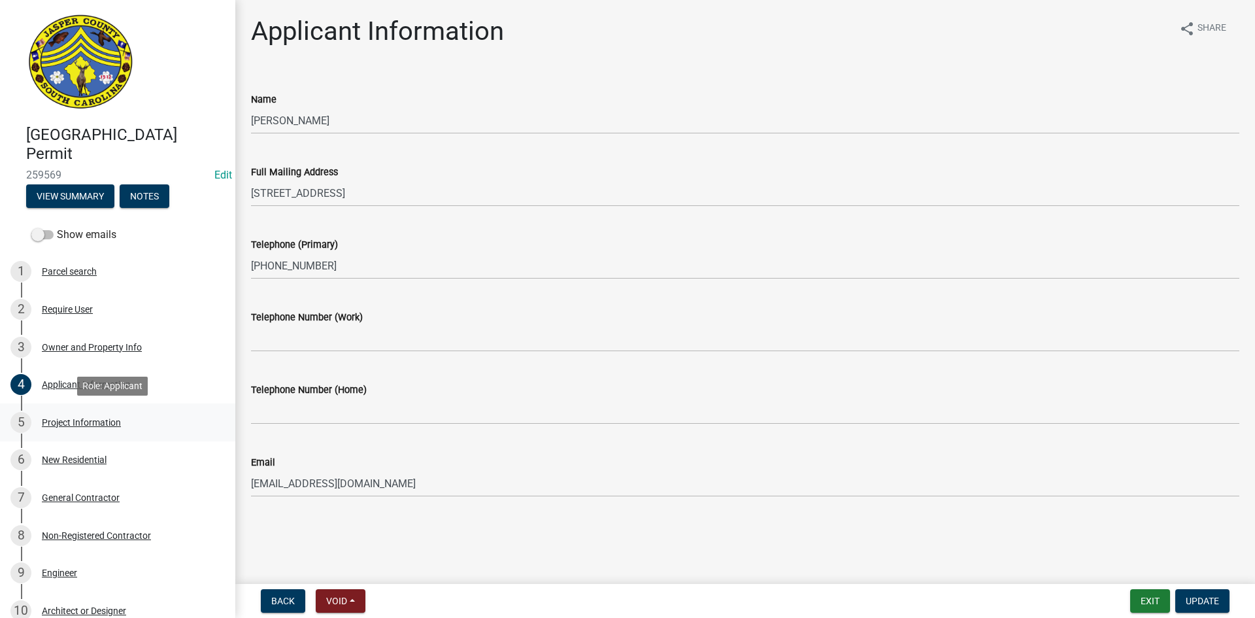
click at [84, 420] on div "Project Information" at bounding box center [81, 422] width 79 height 9
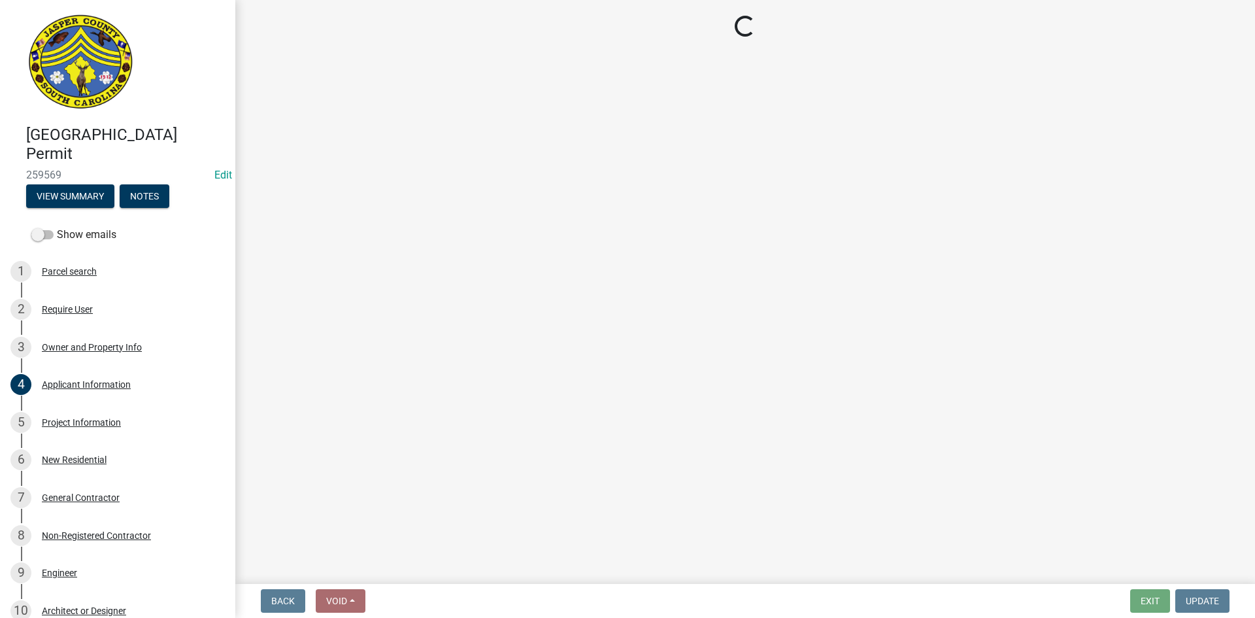
select select "42590599-3c97-479d-b3e9-fbeca9af4fb5"
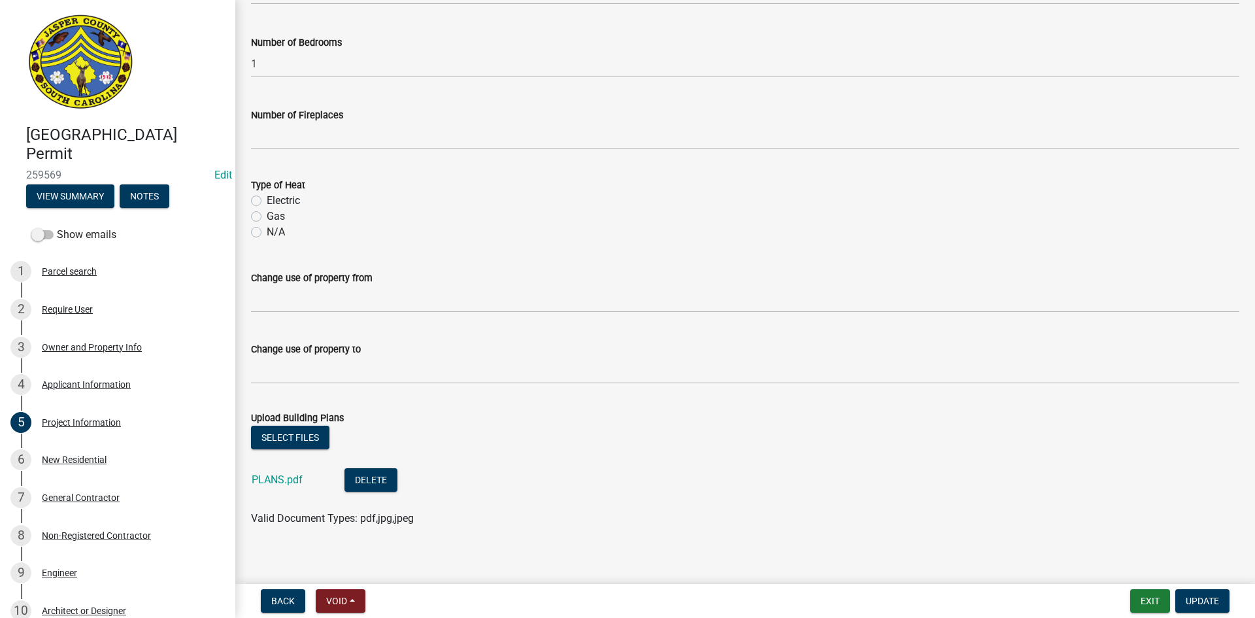
scroll to position [587, 0]
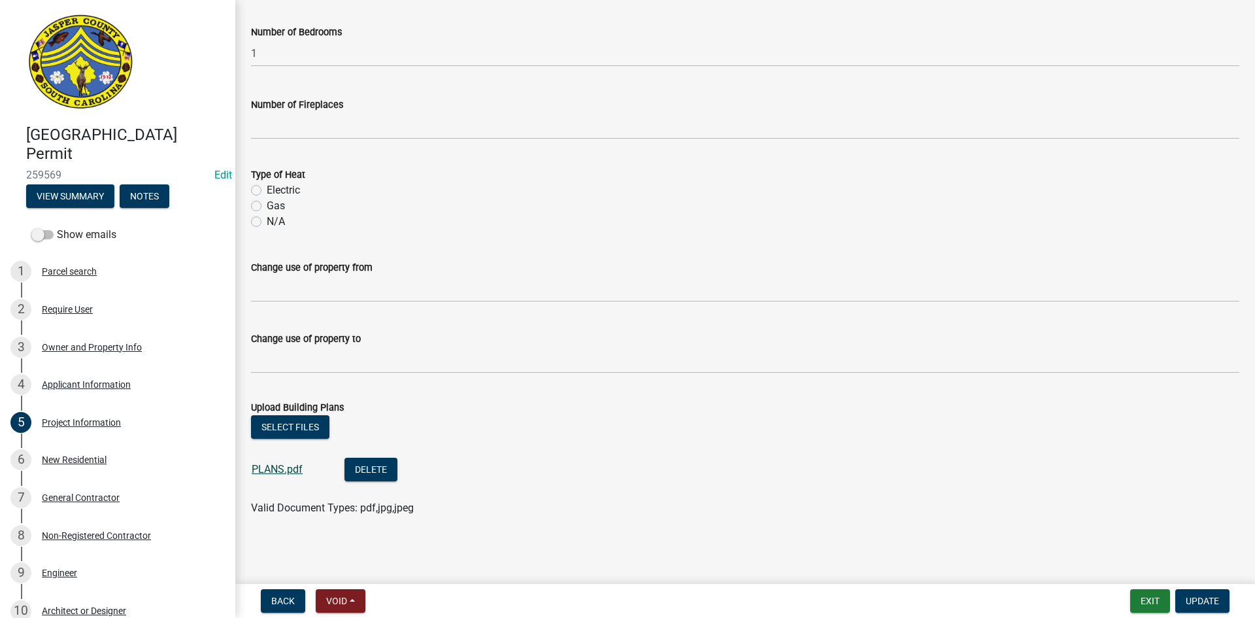
click at [279, 469] on link "PLANS.pdf" at bounding box center [277, 469] width 51 height 12
click at [92, 348] on div "Owner and Property Info" at bounding box center [92, 347] width 100 height 9
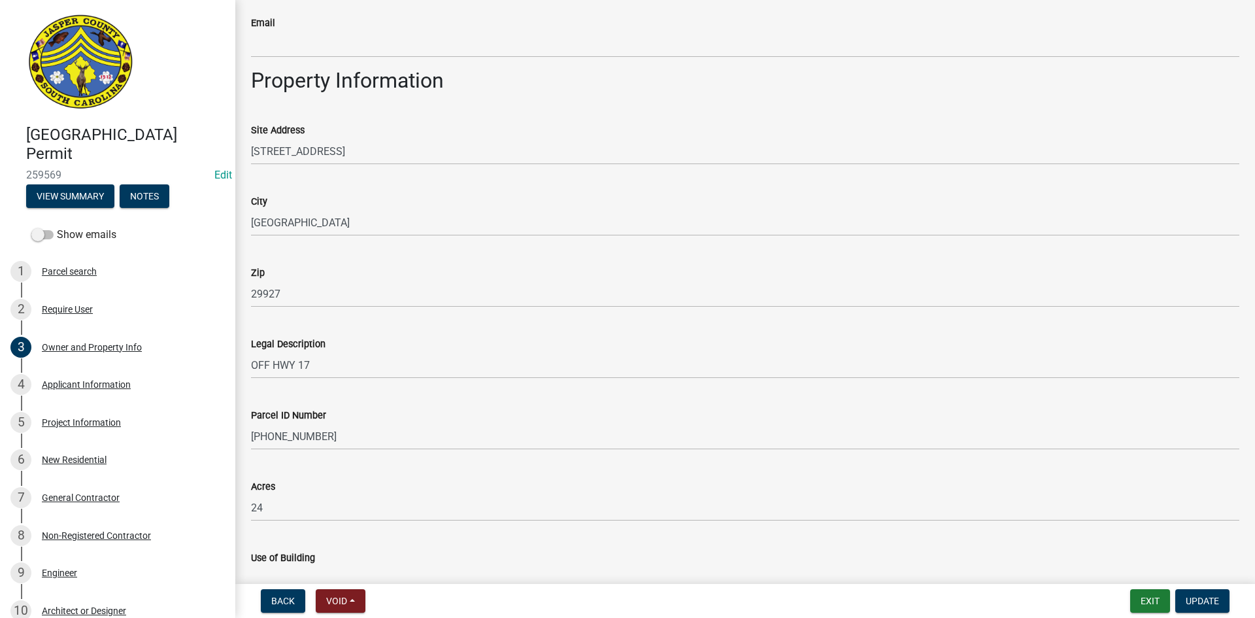
scroll to position [831, 0]
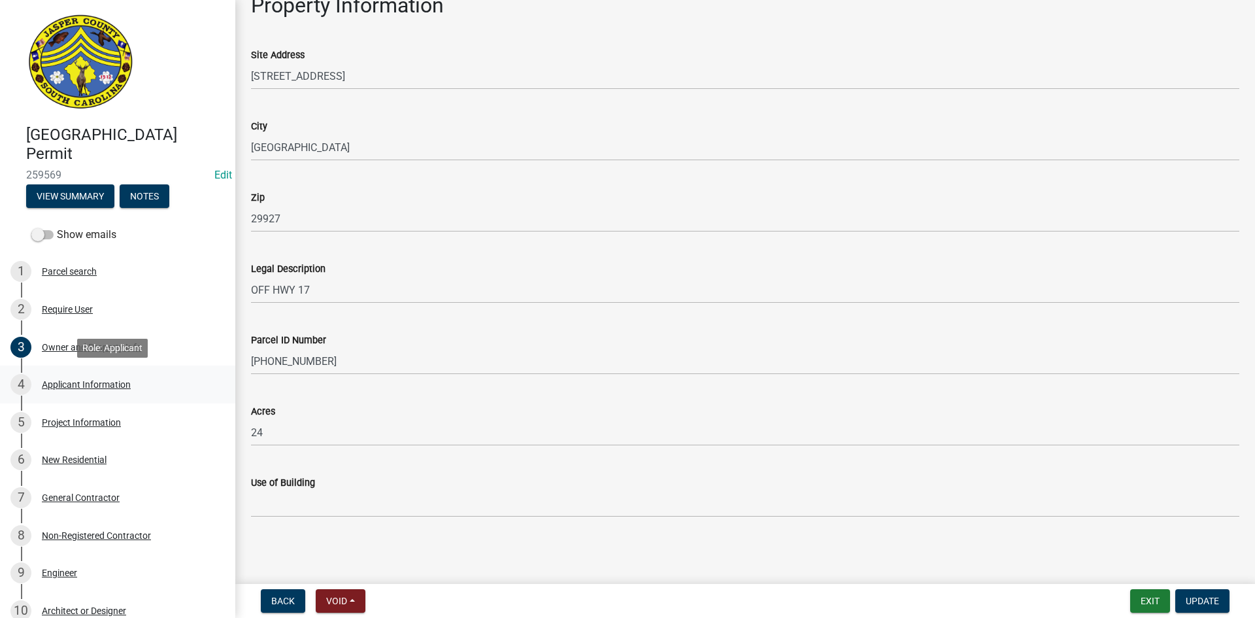
click at [76, 386] on div "Applicant Information" at bounding box center [86, 384] width 89 height 9
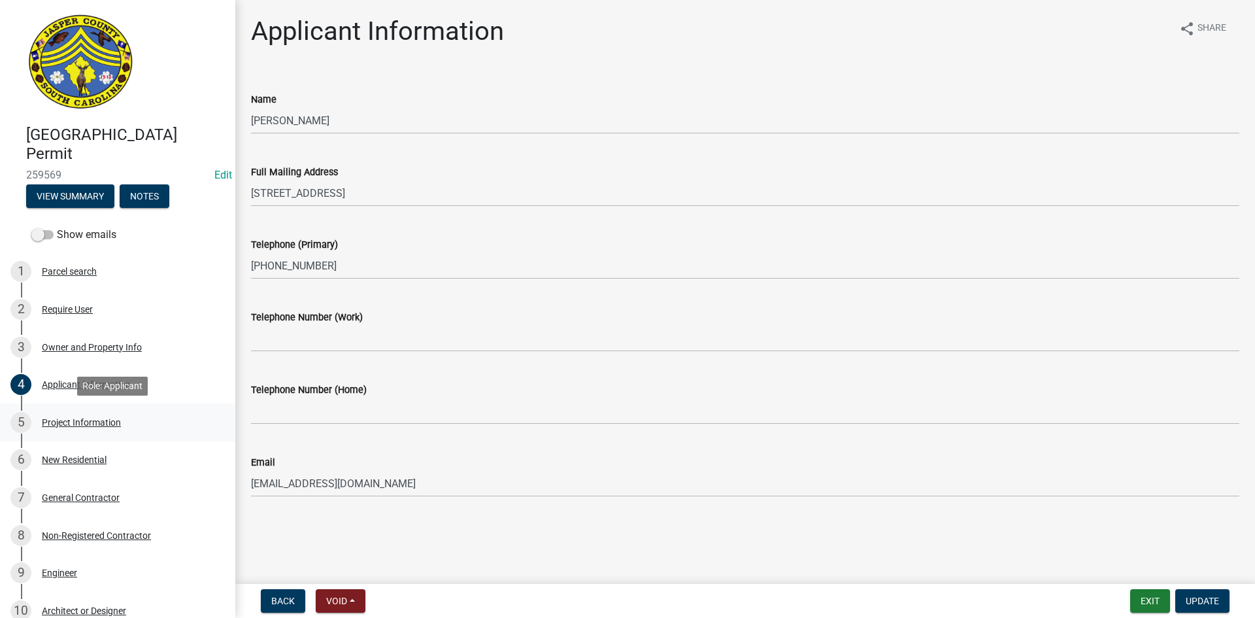
click at [62, 429] on div "5 Project Information" at bounding box center [112, 422] width 204 height 21
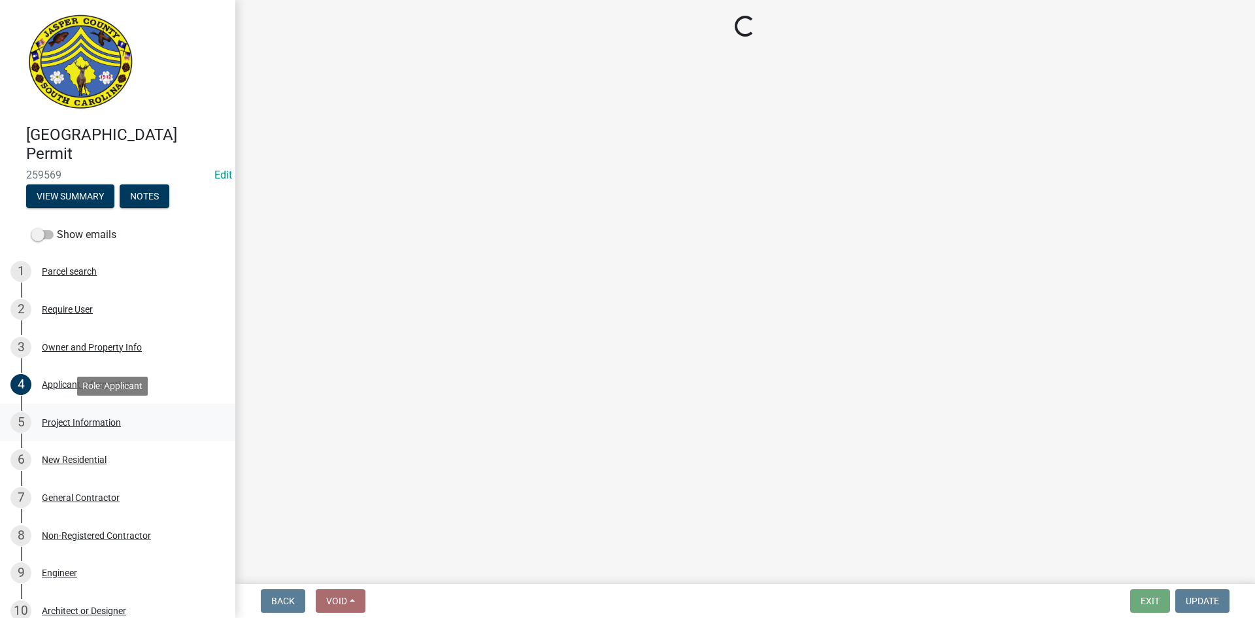
select select "42590599-3c97-479d-b3e9-fbeca9af4fb5"
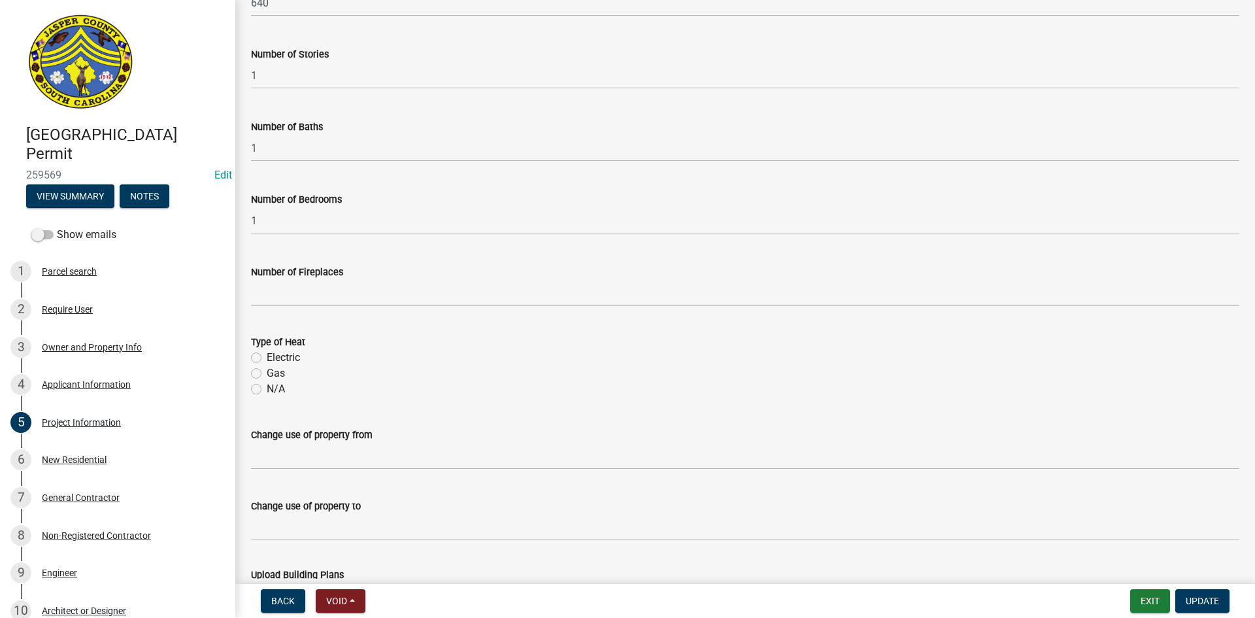
scroll to position [635, 0]
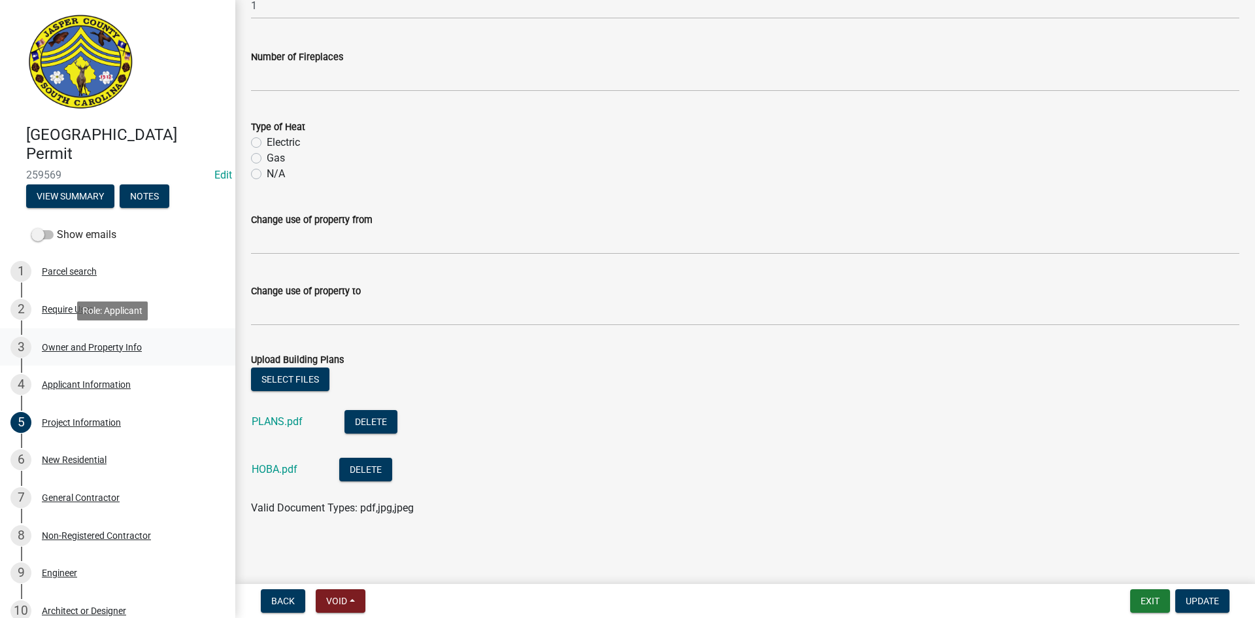
click at [107, 347] on div "Owner and Property Info" at bounding box center [92, 347] width 100 height 9
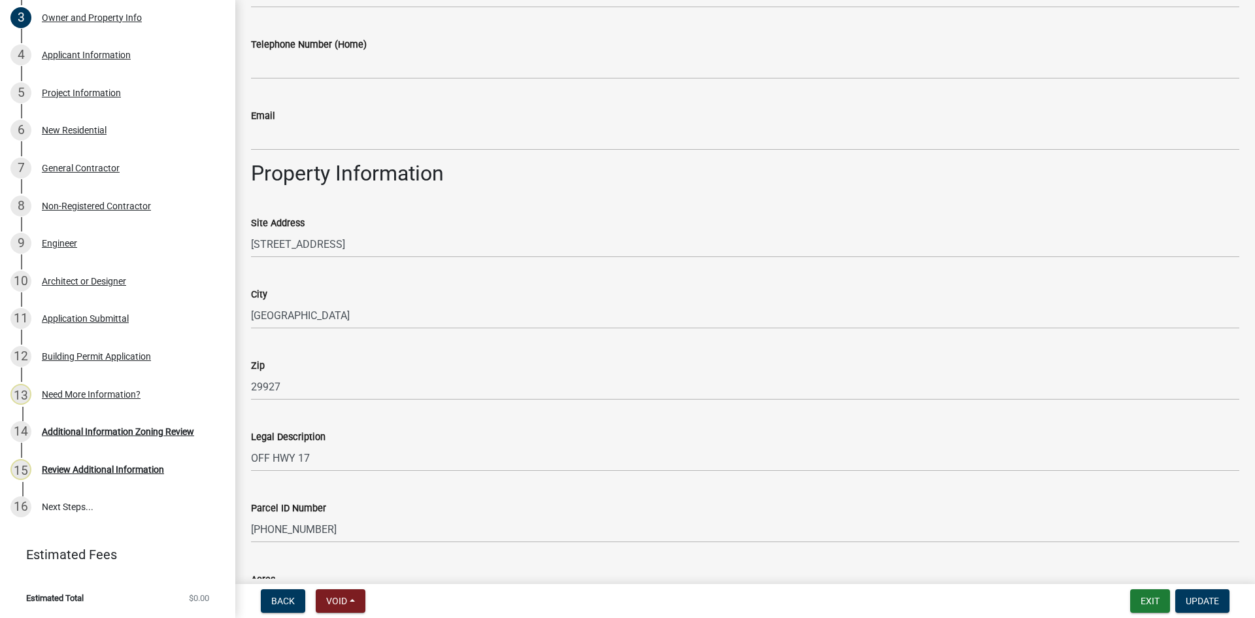
scroll to position [831, 0]
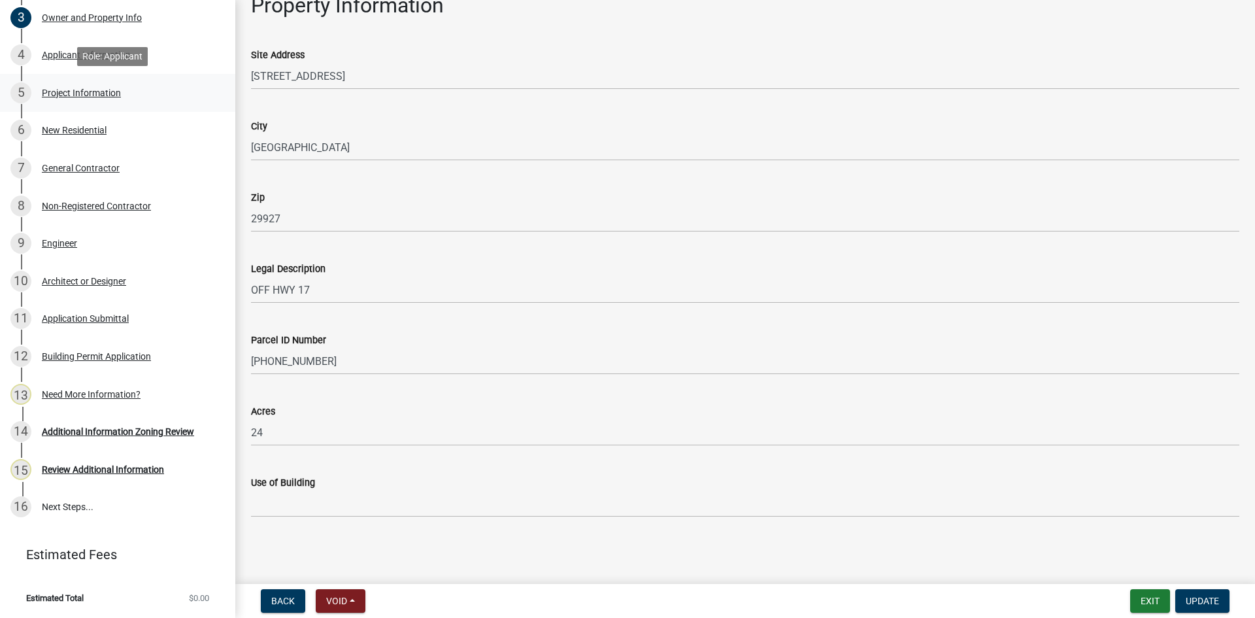
click at [65, 94] on div "Project Information" at bounding box center [81, 92] width 79 height 9
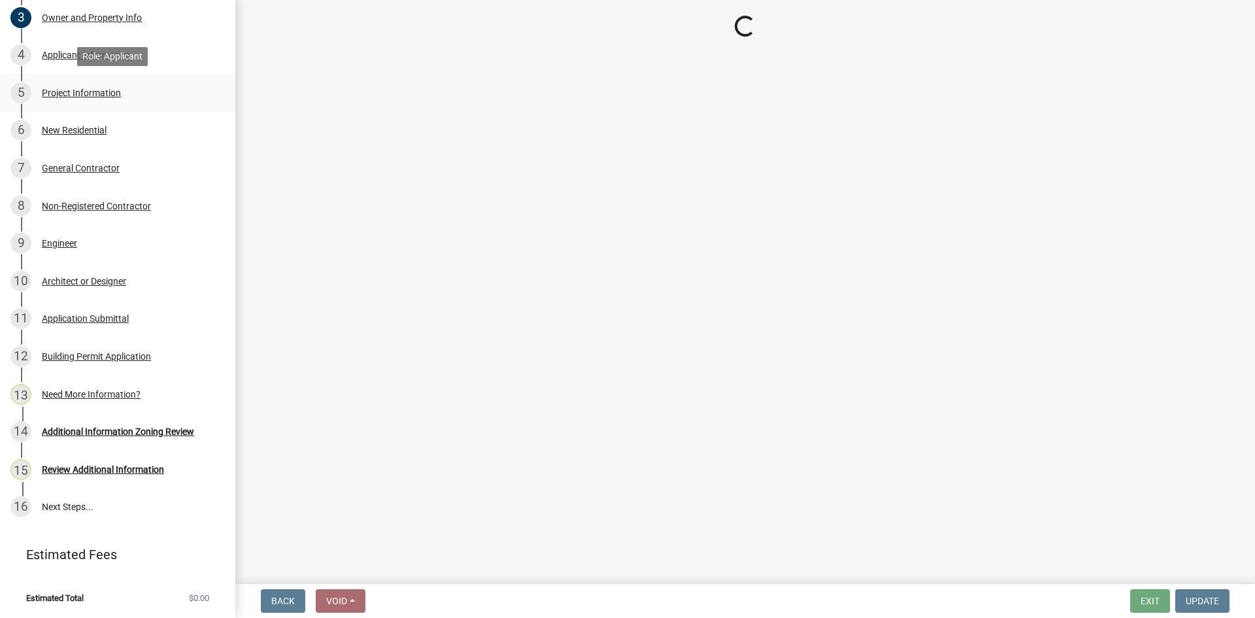
select select "42590599-3c97-479d-b3e9-fbeca9af4fb5"
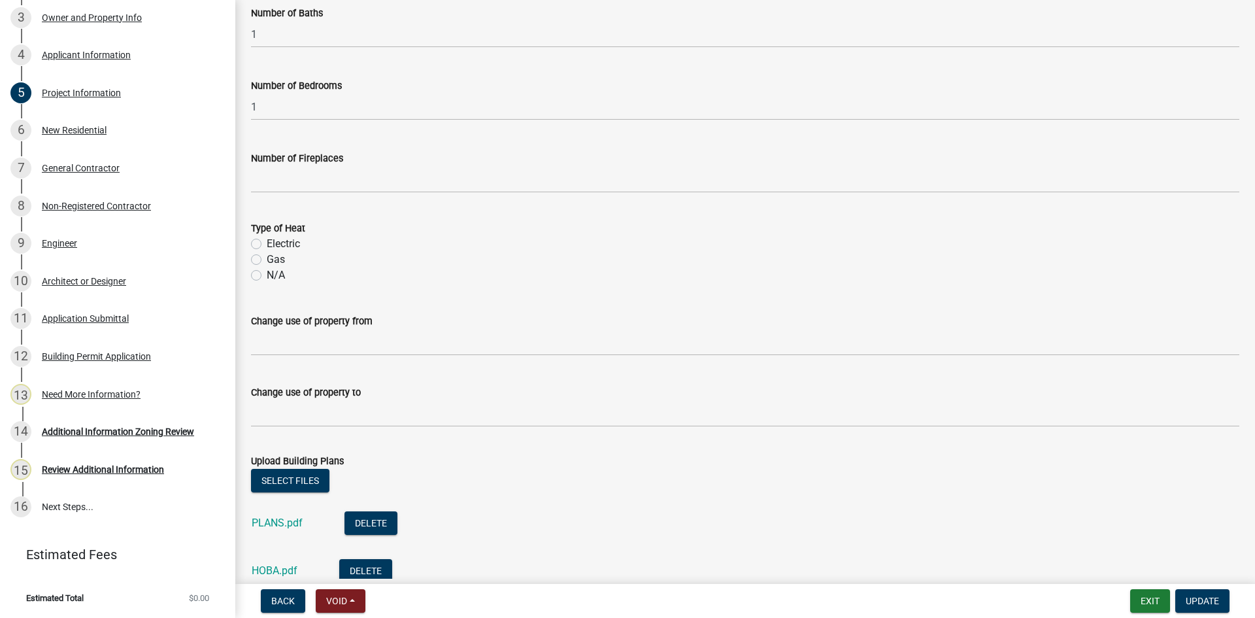
scroll to position [635, 0]
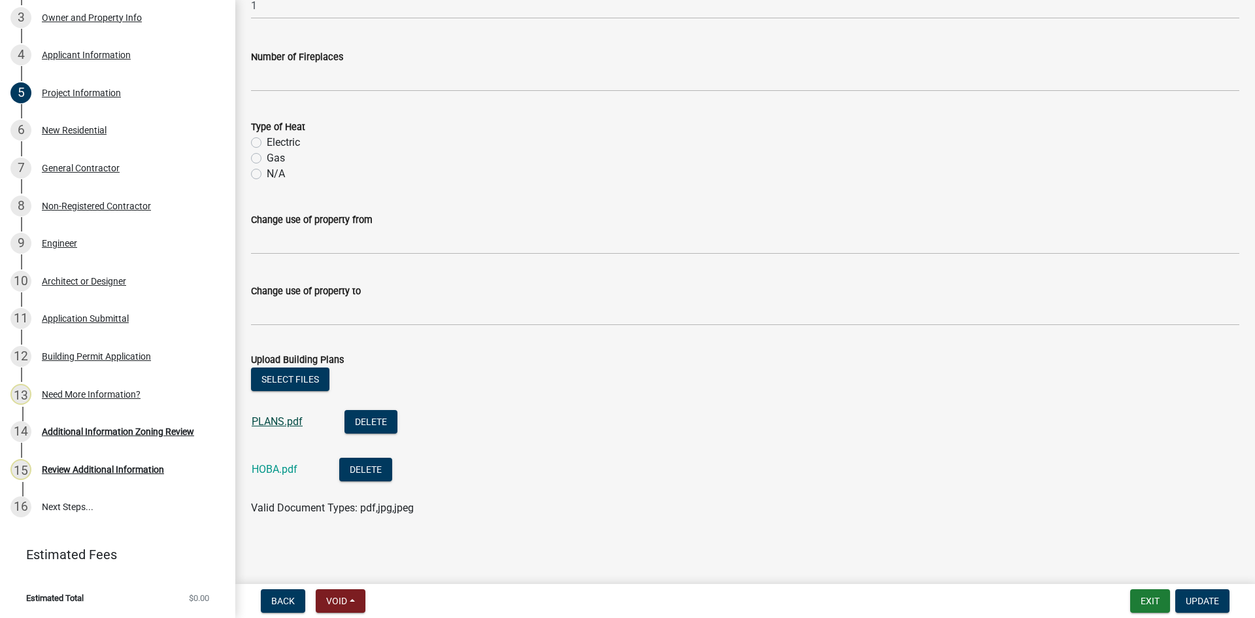
click at [271, 422] on link "PLANS.pdf" at bounding box center [277, 421] width 51 height 12
click at [288, 377] on button "Select files" at bounding box center [290, 379] width 78 height 24
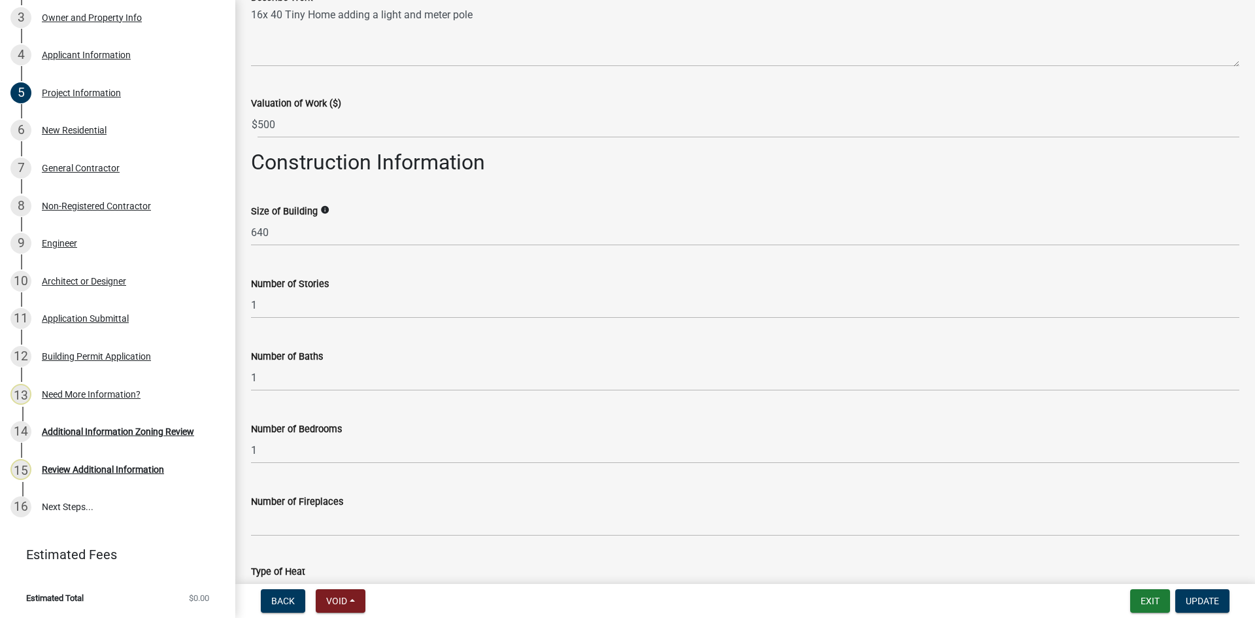
scroll to position [327, 0]
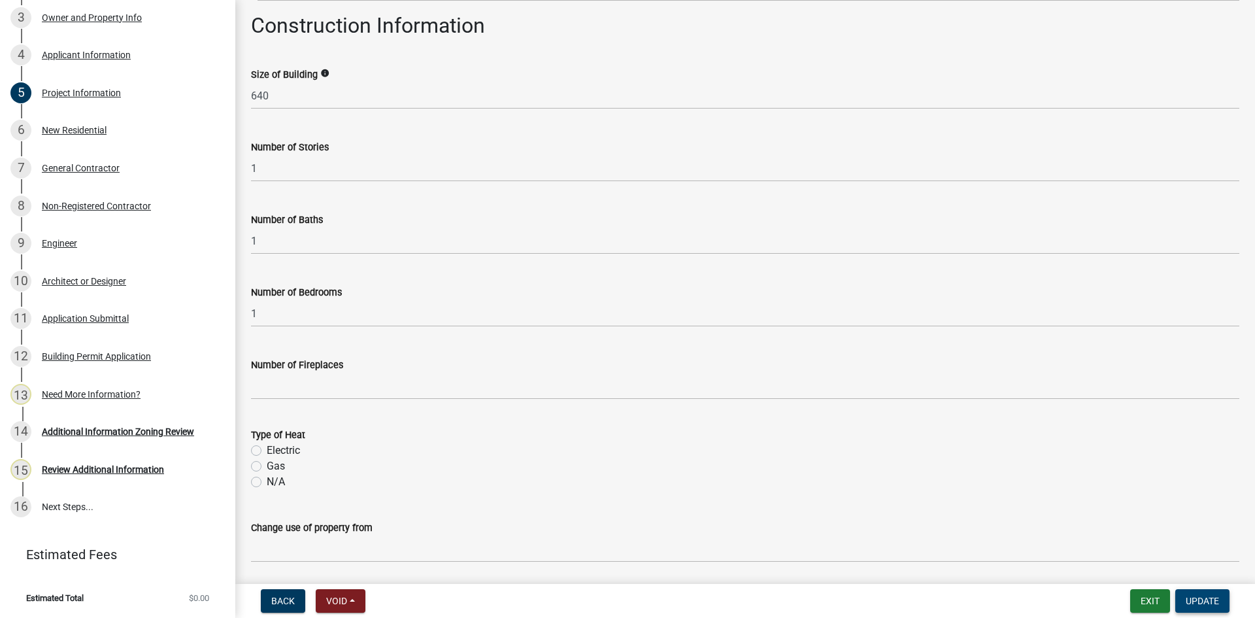
click at [1196, 597] on span "Update" at bounding box center [1202, 600] width 33 height 10
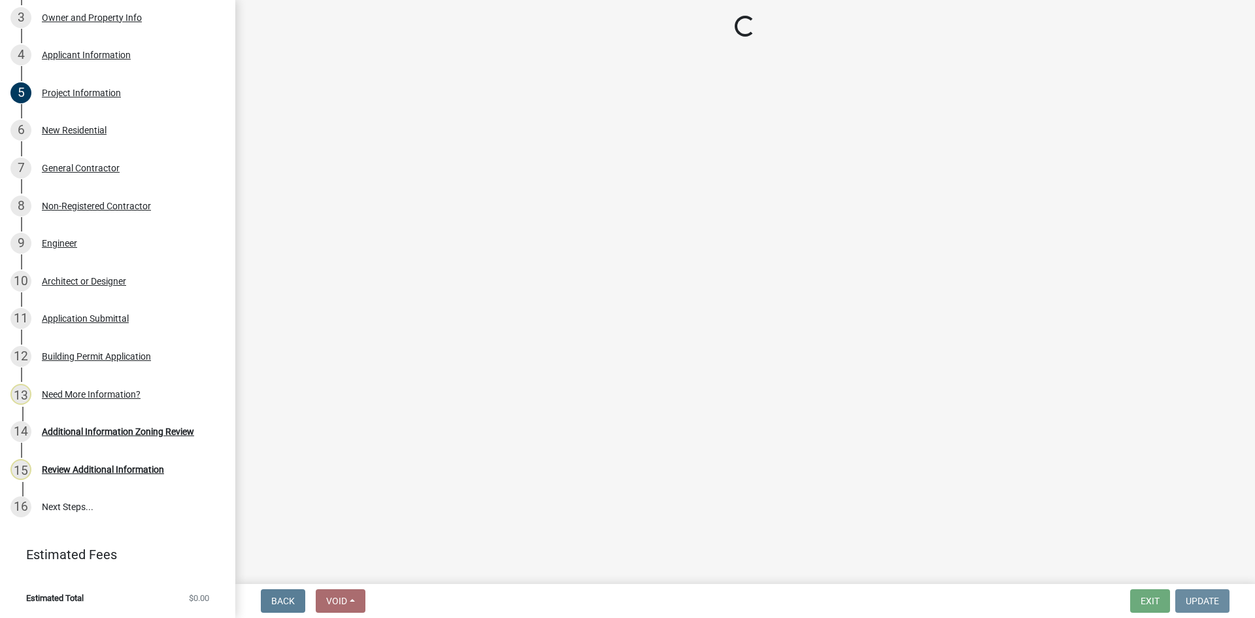
scroll to position [0, 0]
select select "61611ad6-14f2-499c-805c-58607f11e2fc"
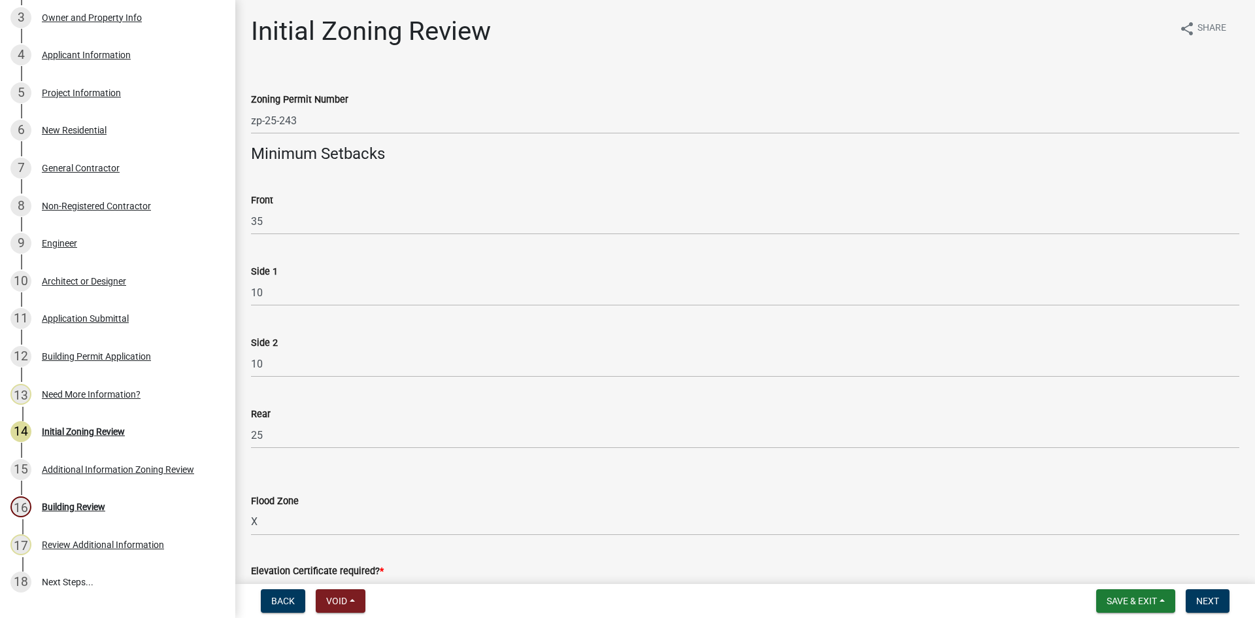
scroll to position [405, 0]
